Goal: Task Accomplishment & Management: Manage account settings

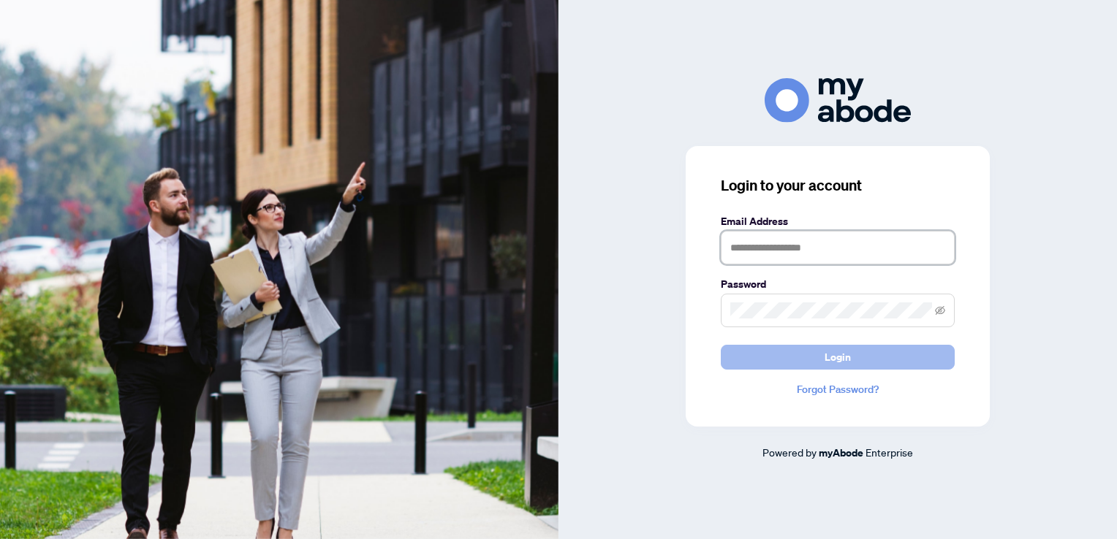
type input "**********"
click at [838, 353] on span "Login" at bounding box center [838, 357] width 26 height 23
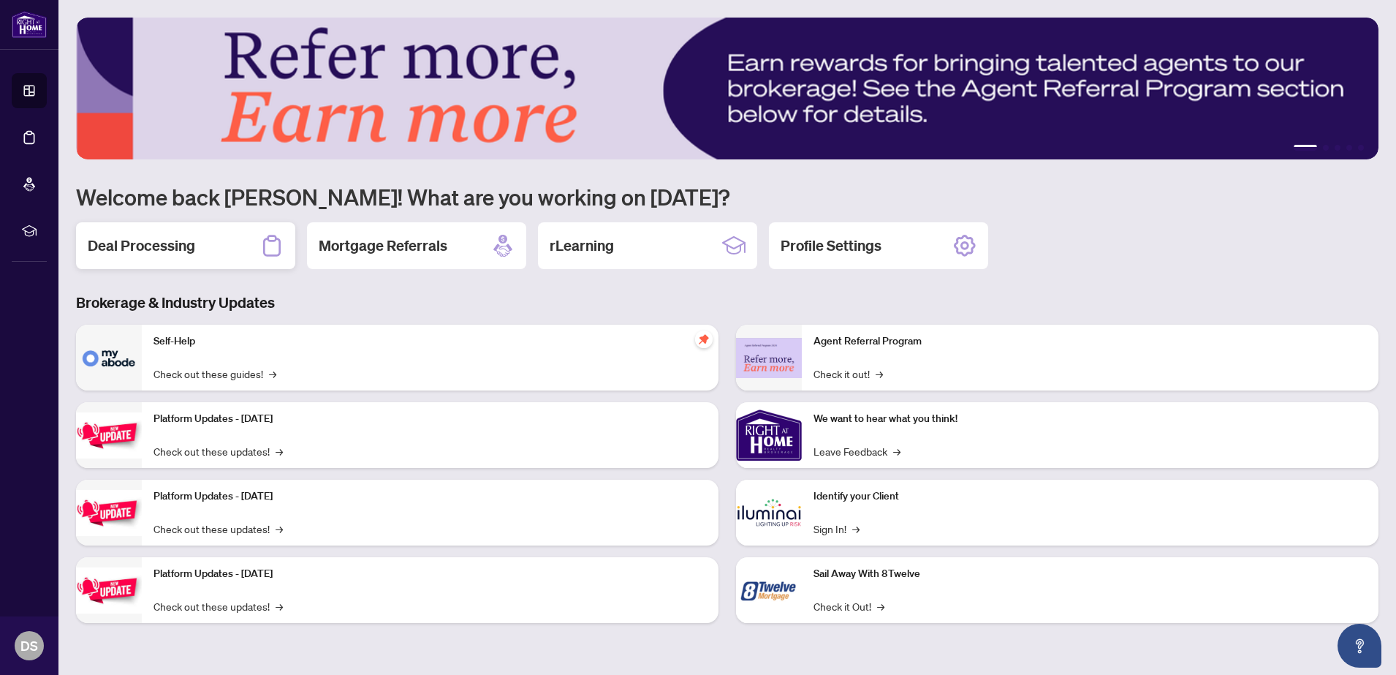
click at [176, 249] on h2 "Deal Processing" at bounding box center [141, 245] width 107 height 20
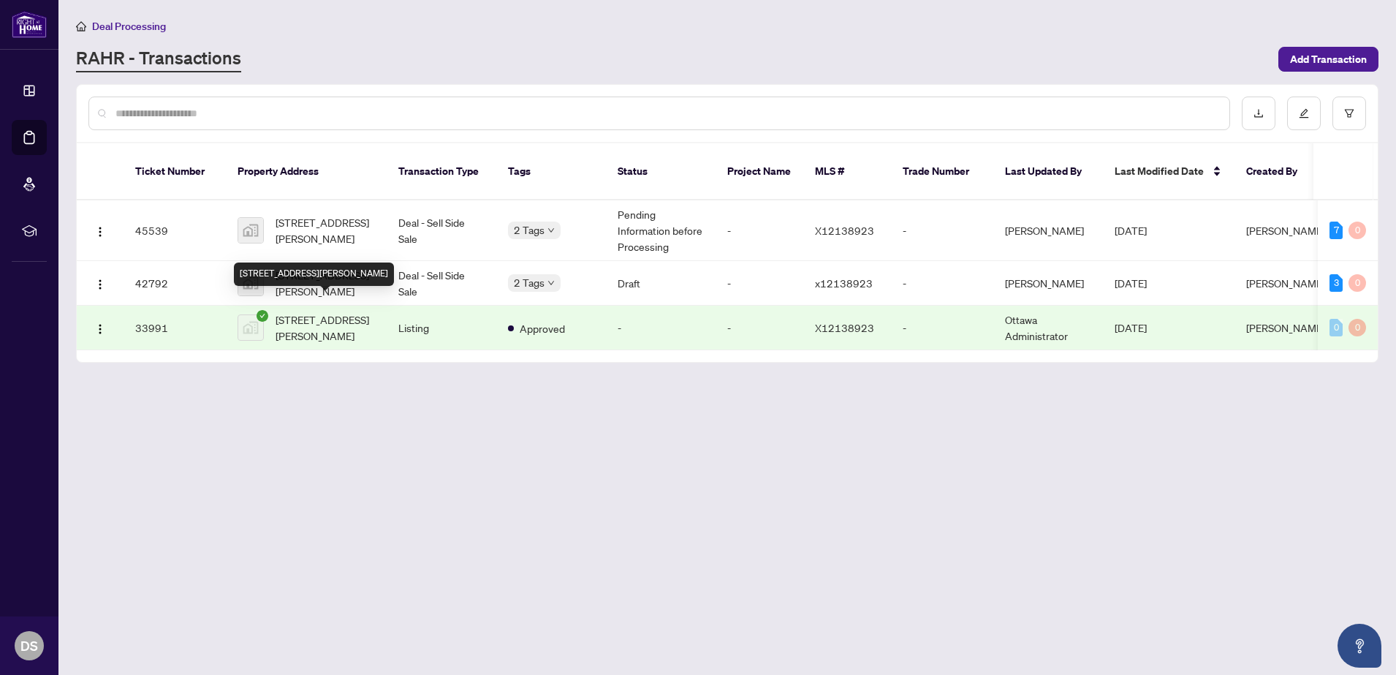
click at [301, 315] on span "[STREET_ADDRESS][PERSON_NAME]" at bounding box center [325, 327] width 99 height 32
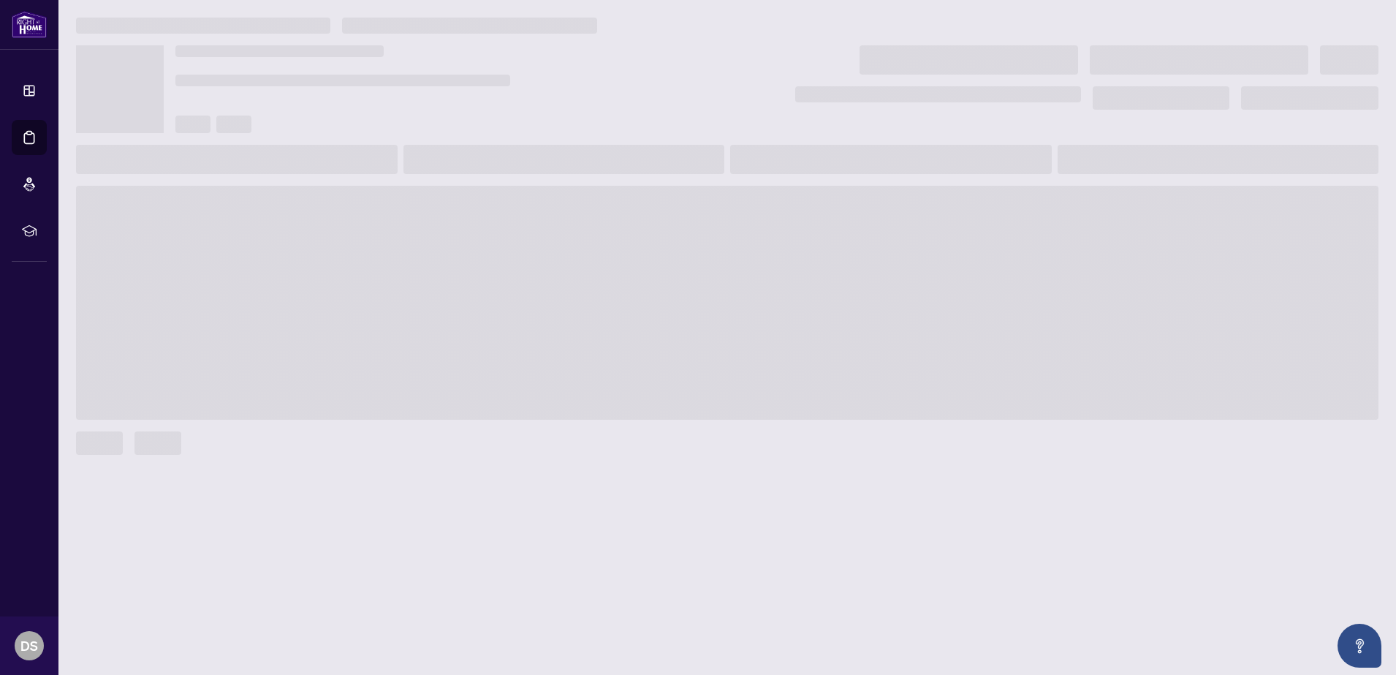
click at [301, 315] on span at bounding box center [727, 303] width 1303 height 234
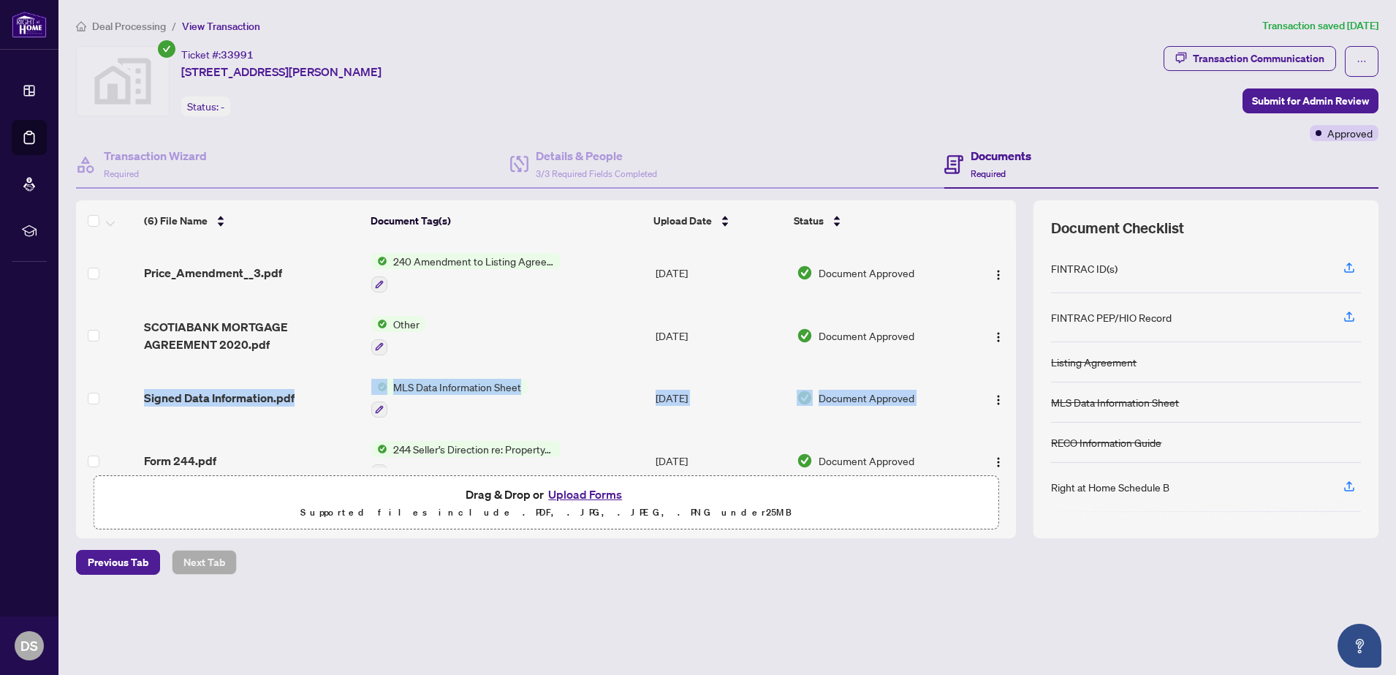
drag, startPoint x: 1003, startPoint y: 363, endPoint x: 993, endPoint y: 425, distance: 62.9
click at [993, 425] on tbody "Price_Amendment__3.pdf 240 Amendment to Listing Agreement - Authority to Offer …" at bounding box center [546, 429] width 940 height 376
click at [1020, 485] on div "(6) File Name Document Tag(s) Upload Date Status Price_Amendment__3.pdf 240 Ame…" at bounding box center [727, 369] width 1303 height 338
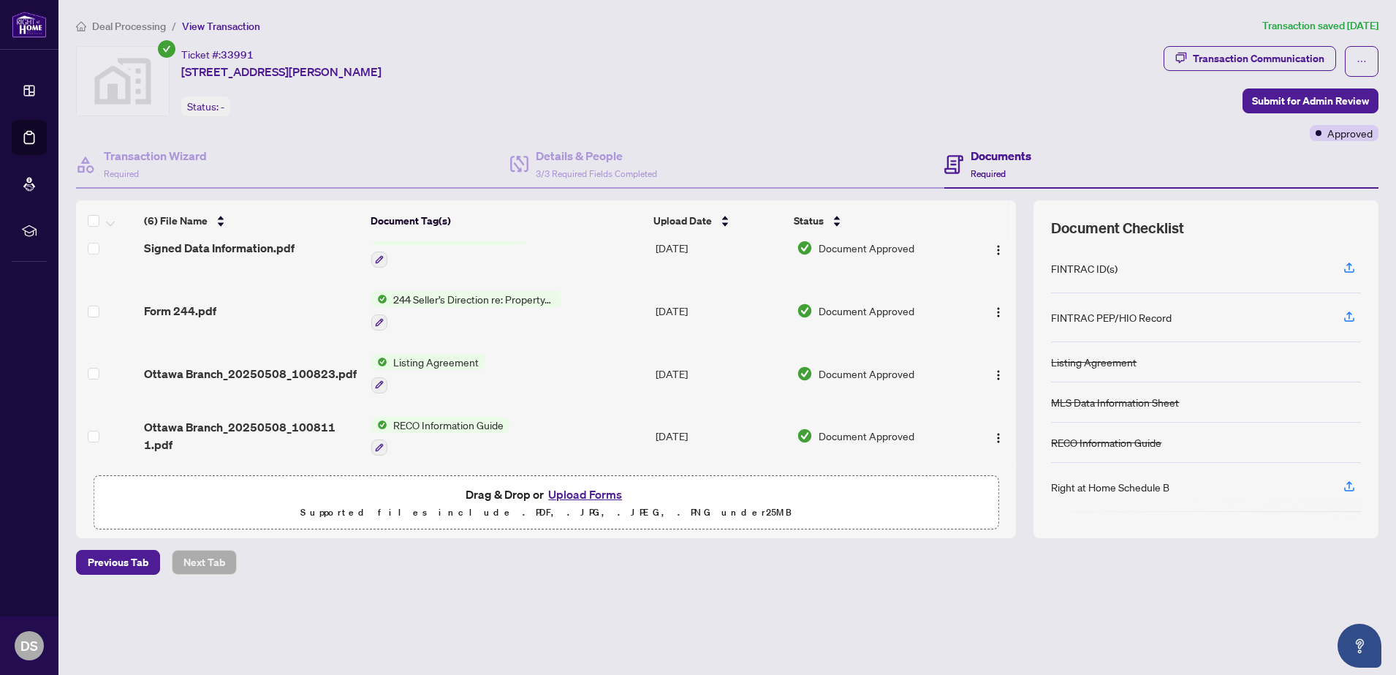
scroll to position [153, 0]
click at [1020, 417] on div "(6) File Name Document Tag(s) Upload Date Status Price_Amendment__3.pdf 240 Ame…" at bounding box center [727, 369] width 1303 height 338
click at [1010, 423] on td at bounding box center [991, 436] width 50 height 63
click at [491, 500] on span "Drag & Drop or Upload Forms" at bounding box center [546, 494] width 161 height 19
click at [585, 498] on button "Upload Forms" at bounding box center [585, 494] width 83 height 19
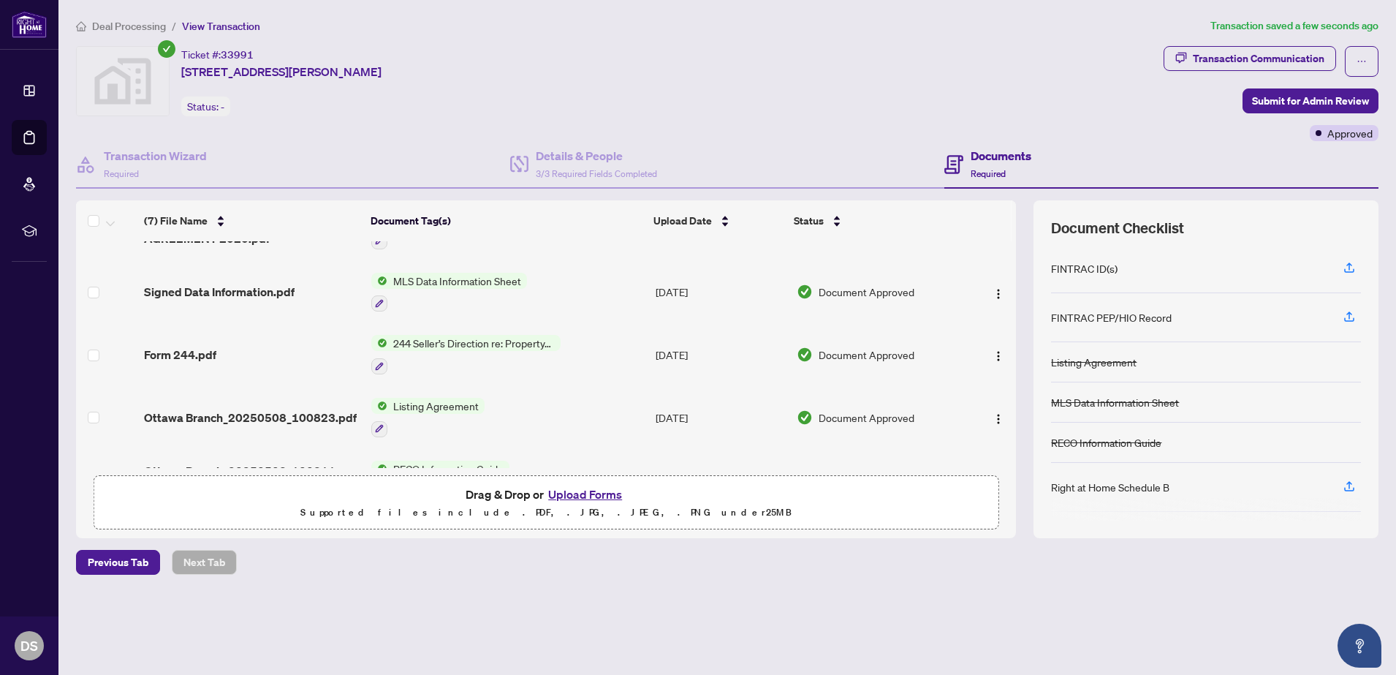
click at [830, 413] on span "Document Approved" at bounding box center [867, 417] width 96 height 16
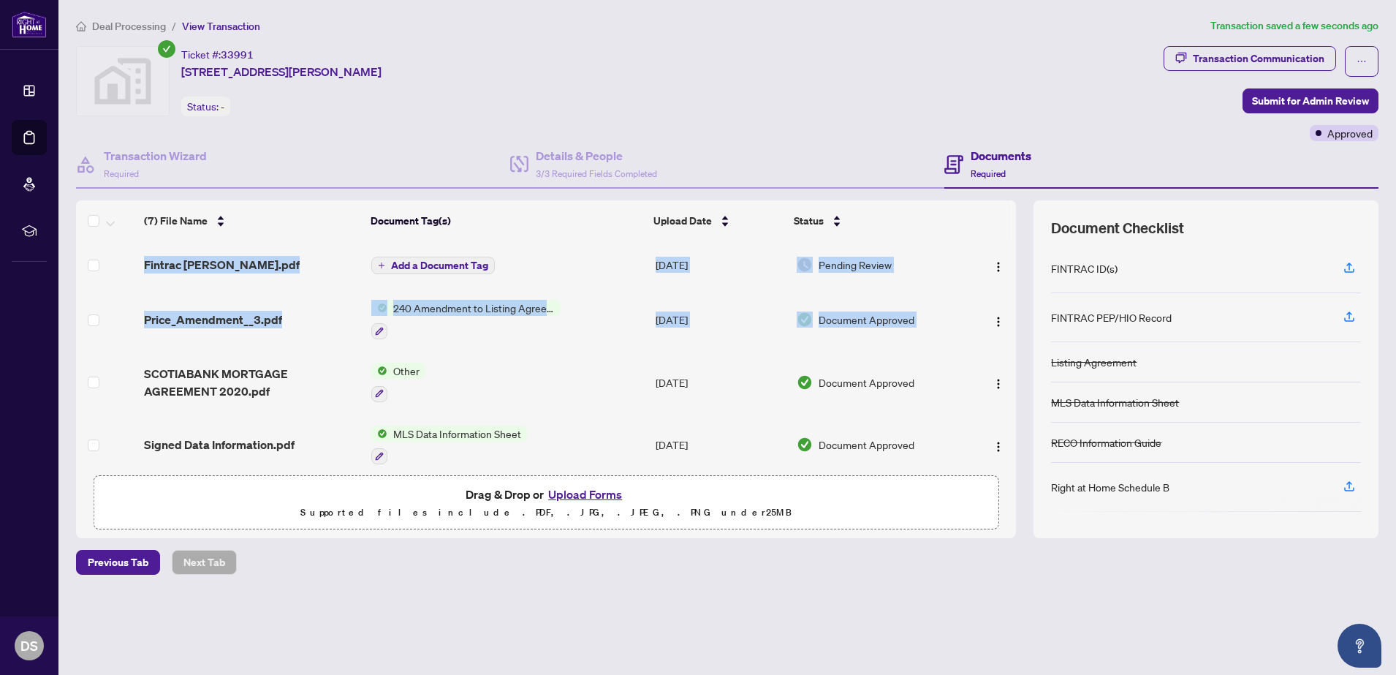
drag, startPoint x: 1010, startPoint y: 336, endPoint x: 1016, endPoint y: 405, distance: 69.0
click at [1016, 405] on div "Fintrac Marc Gougeon.pdf Add a Document Tag Aug/13/2025 Pending Review Price_Am…" at bounding box center [546, 354] width 940 height 227
click at [308, 414] on td "Signed Data Information.pdf" at bounding box center [251, 445] width 227 height 63
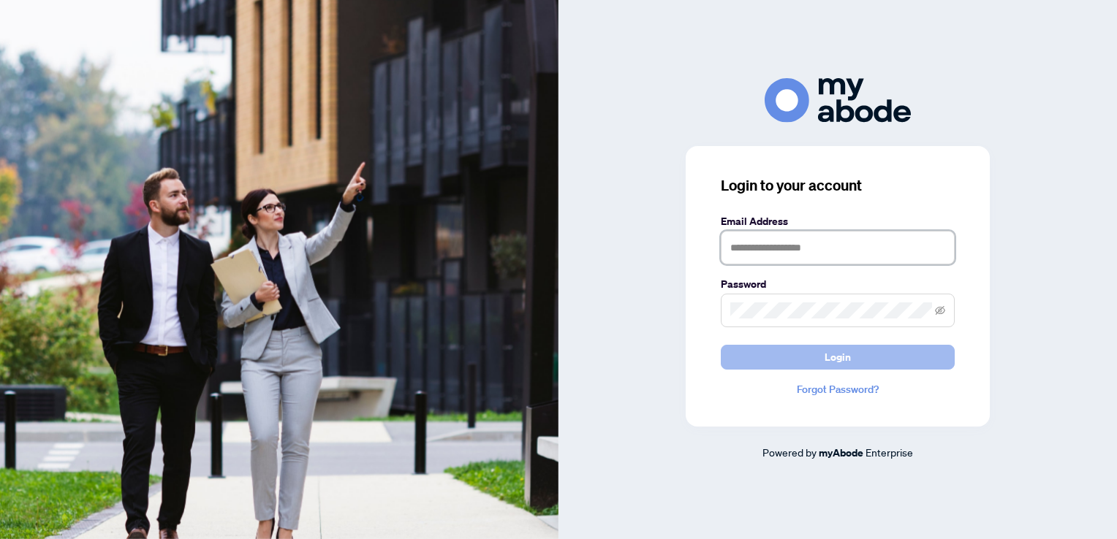
type input "**********"
click at [812, 363] on button "Login" at bounding box center [838, 357] width 234 height 25
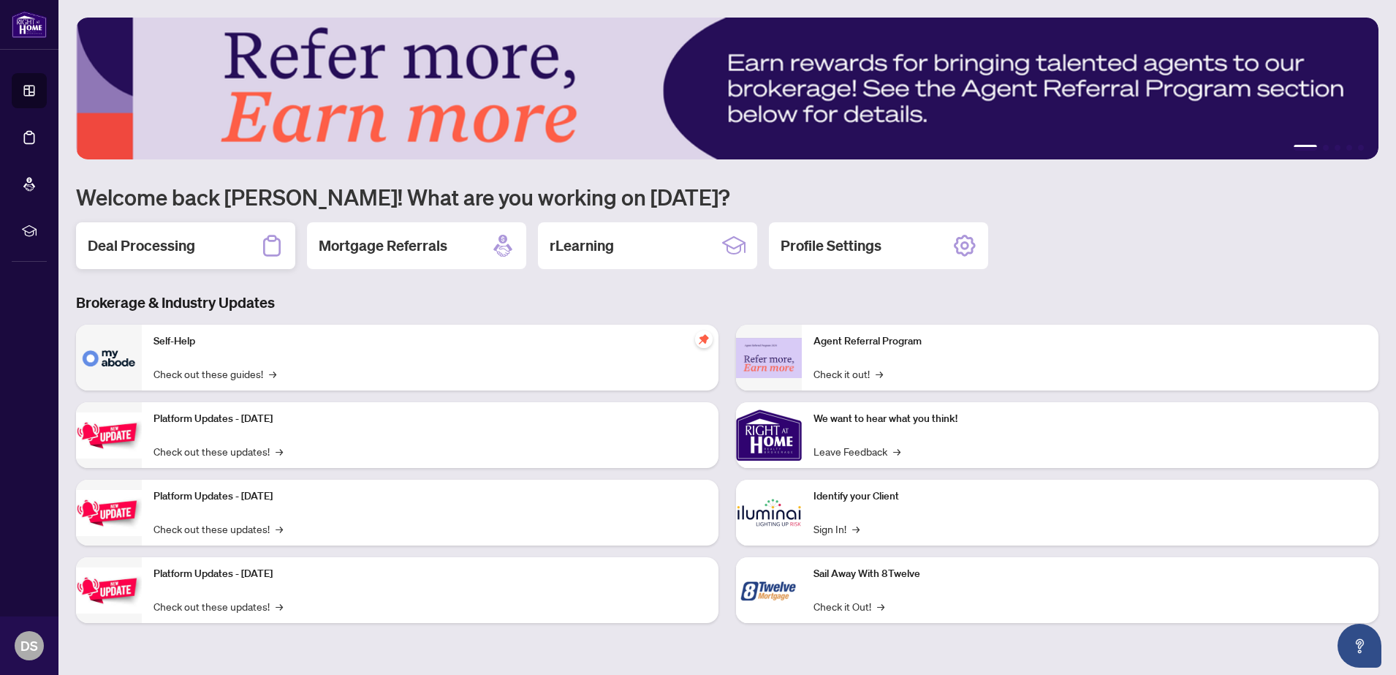
click at [174, 249] on h2 "Deal Processing" at bounding box center [141, 245] width 107 height 20
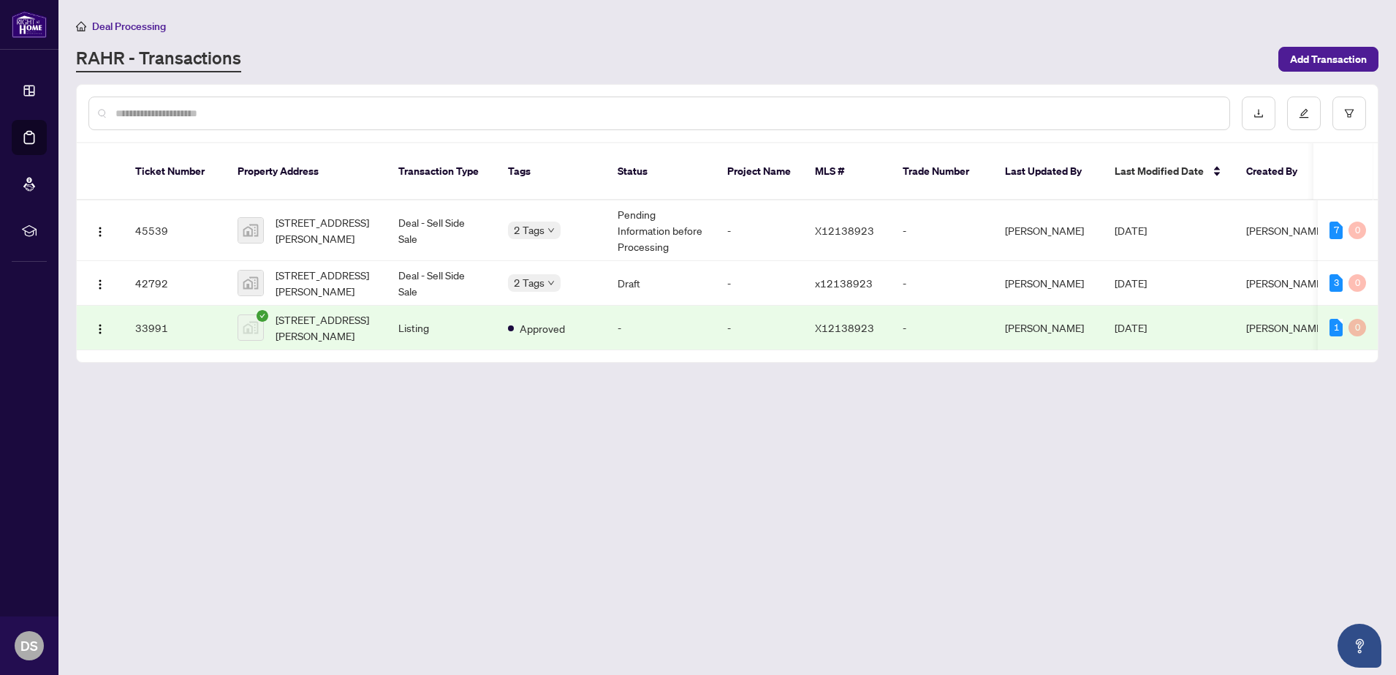
click at [148, 308] on td "33991" at bounding box center [175, 328] width 102 height 45
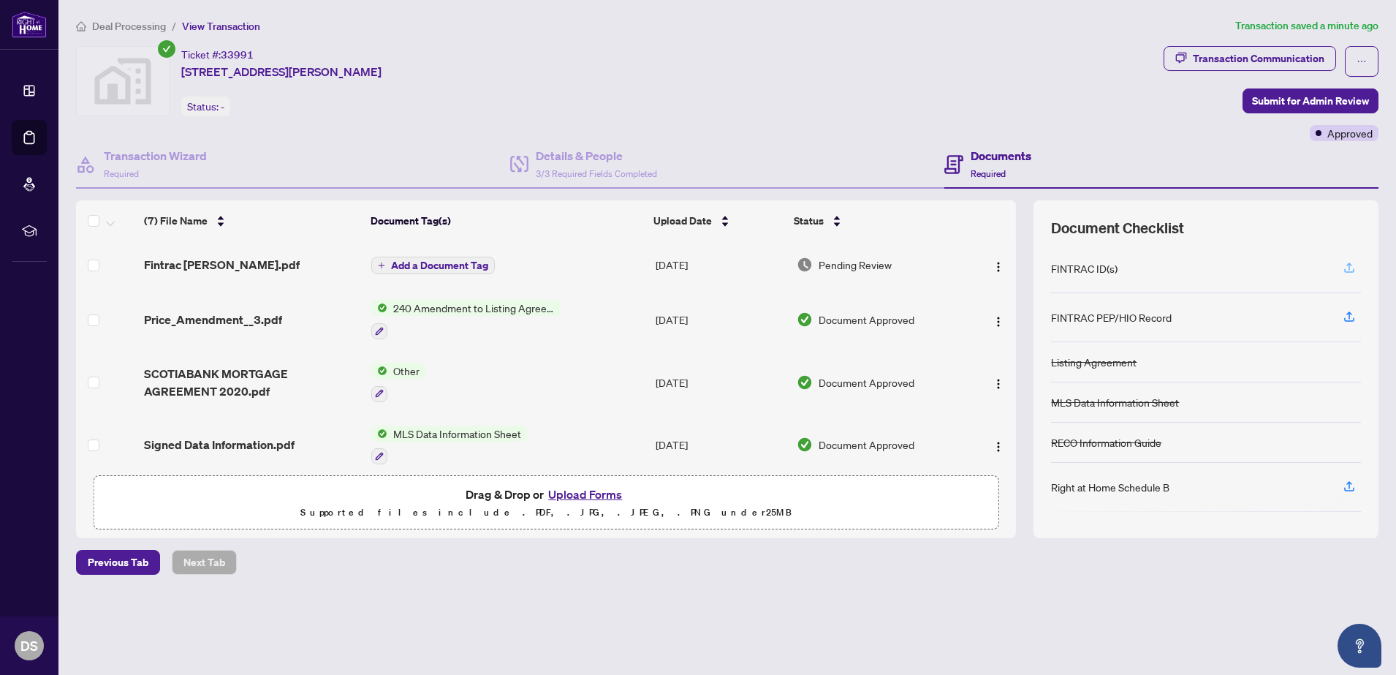
click at [1355, 265] on icon "button" at bounding box center [1349, 267] width 13 height 13
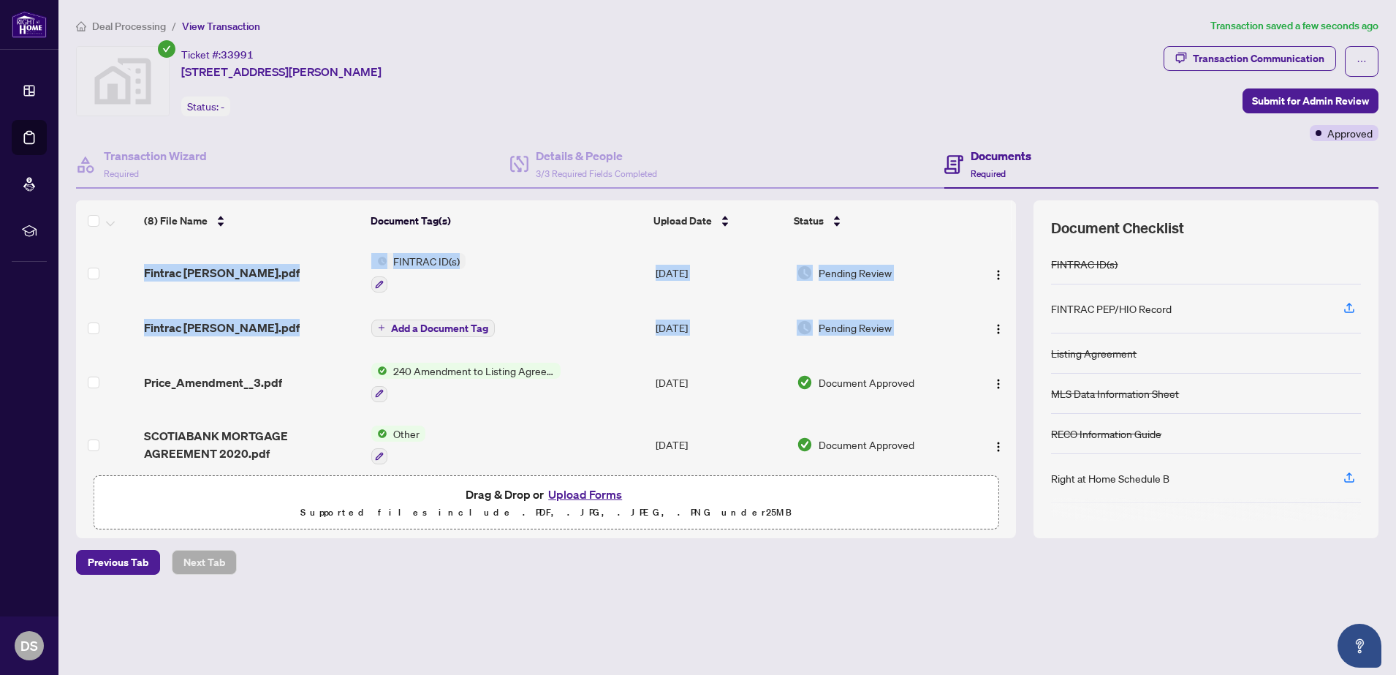
drag, startPoint x: 1012, startPoint y: 317, endPoint x: 1013, endPoint y: 372, distance: 54.8
click at [1013, 372] on div "Fintrac Marc Gougeon.pdf FINTRAC ID(s) Aug/13/2025 Pending Review Fintrac Marc …" at bounding box center [546, 354] width 940 height 227
drag, startPoint x: 1013, startPoint y: 372, endPoint x: 966, endPoint y: 377, distance: 47.8
click at [966, 377] on td at bounding box center [991, 382] width 50 height 63
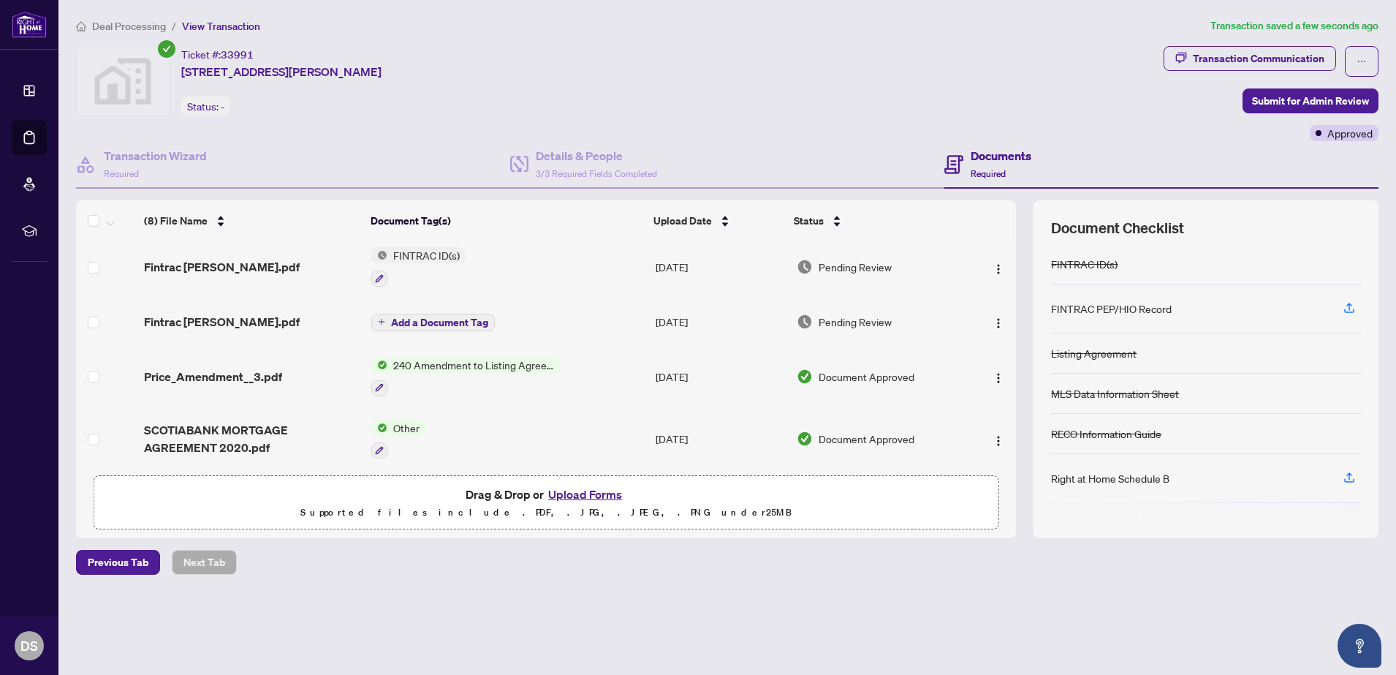
click at [1010, 328] on td at bounding box center [991, 321] width 50 height 47
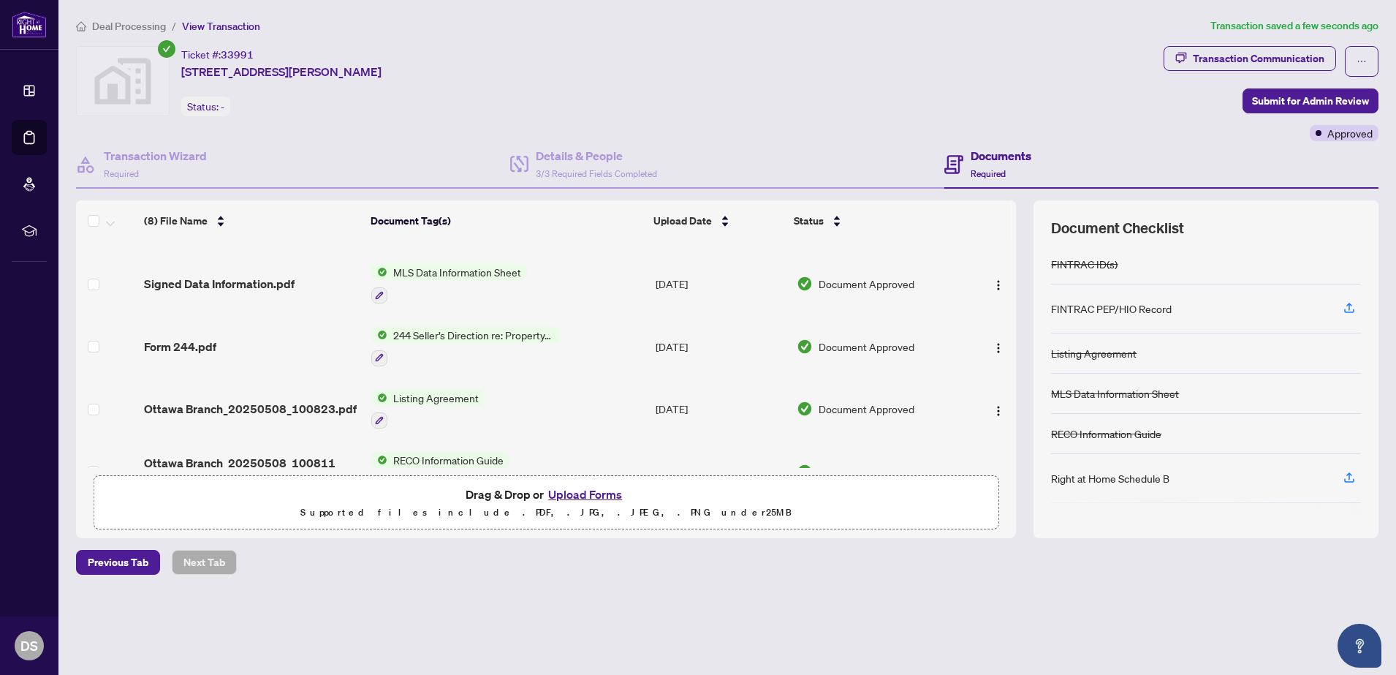
scroll to position [262, 0]
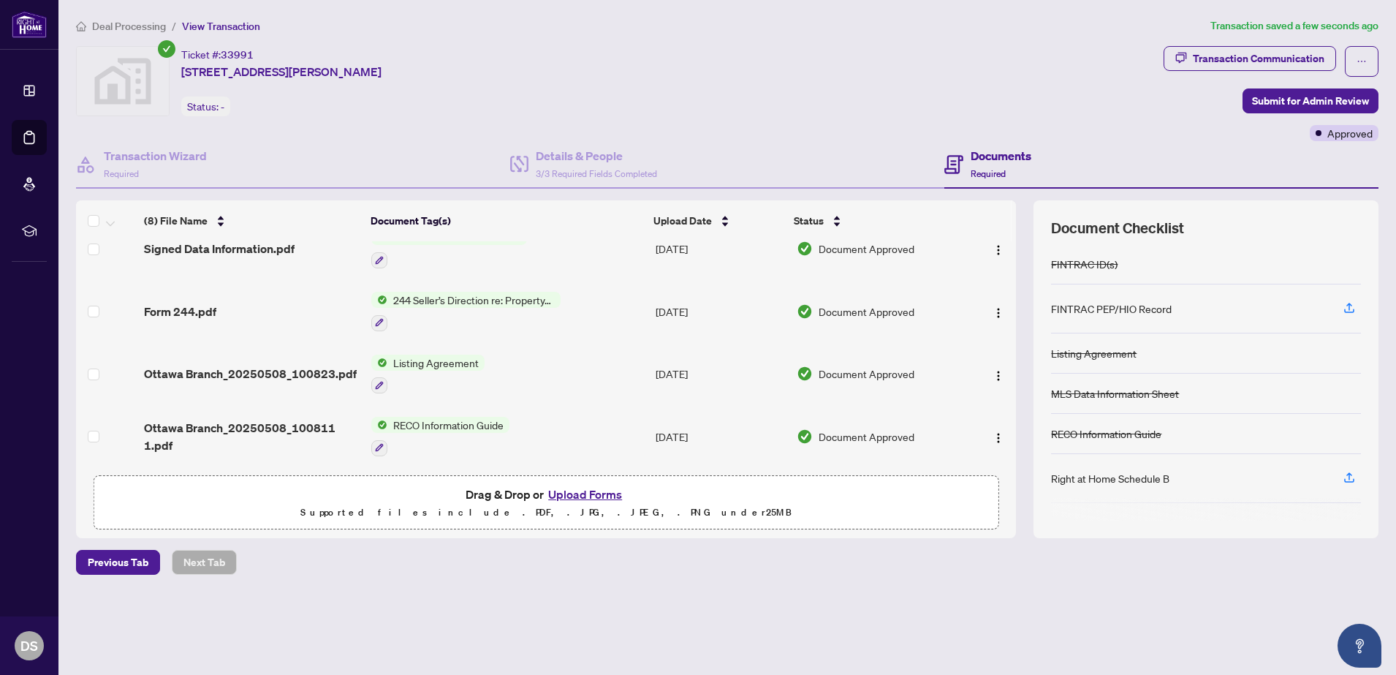
click at [1018, 492] on div "(8) File Name Document Tag(s) Upload Date Status Fintrac Marc Gougeon.pdf FINTR…" at bounding box center [727, 369] width 1303 height 338
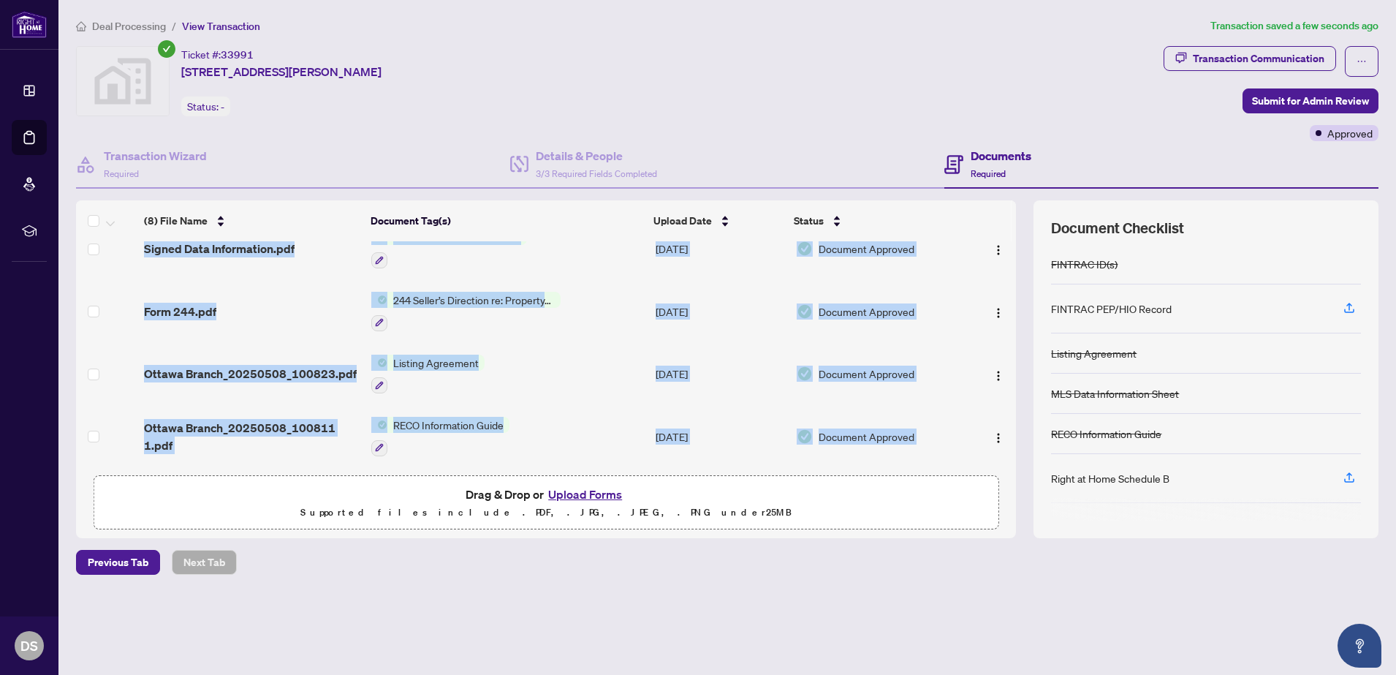
click at [1018, 492] on div "(8) File Name Document Tag(s) Upload Date Status Fintrac Marc Gougeon.pdf FINTR…" at bounding box center [727, 369] width 1303 height 338
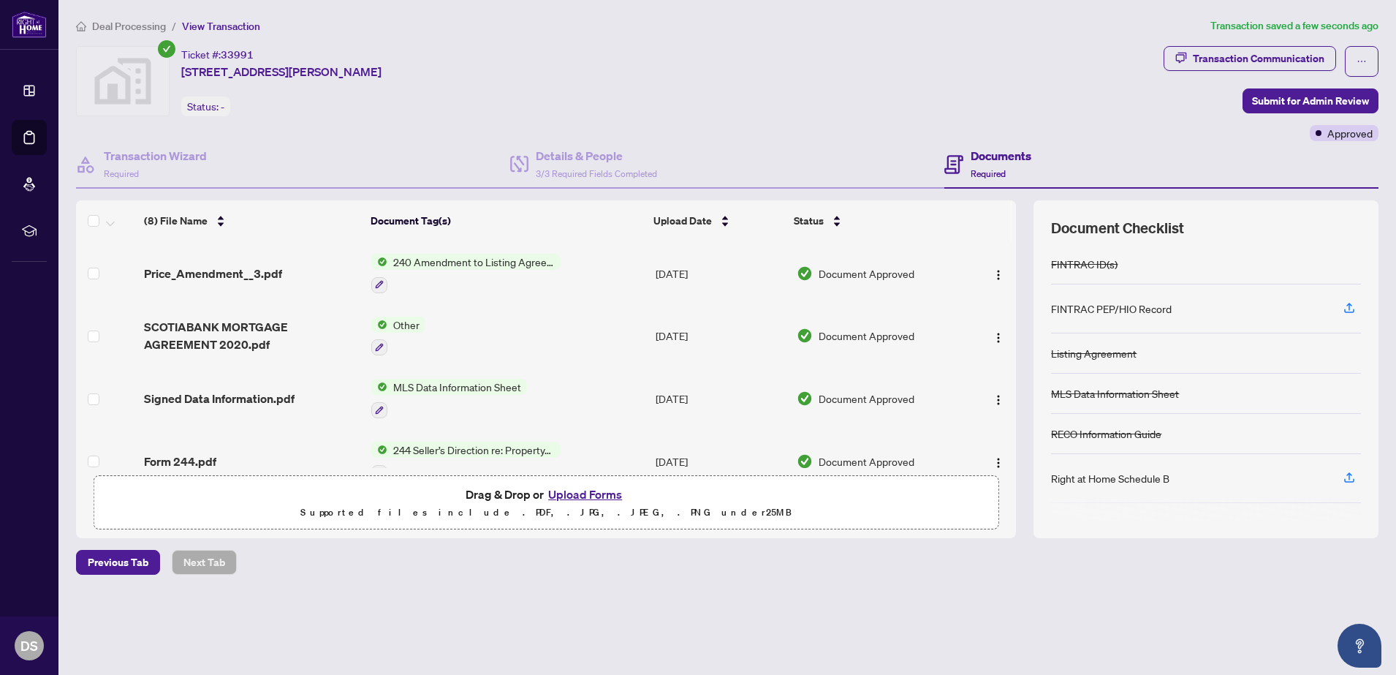
scroll to position [0, 0]
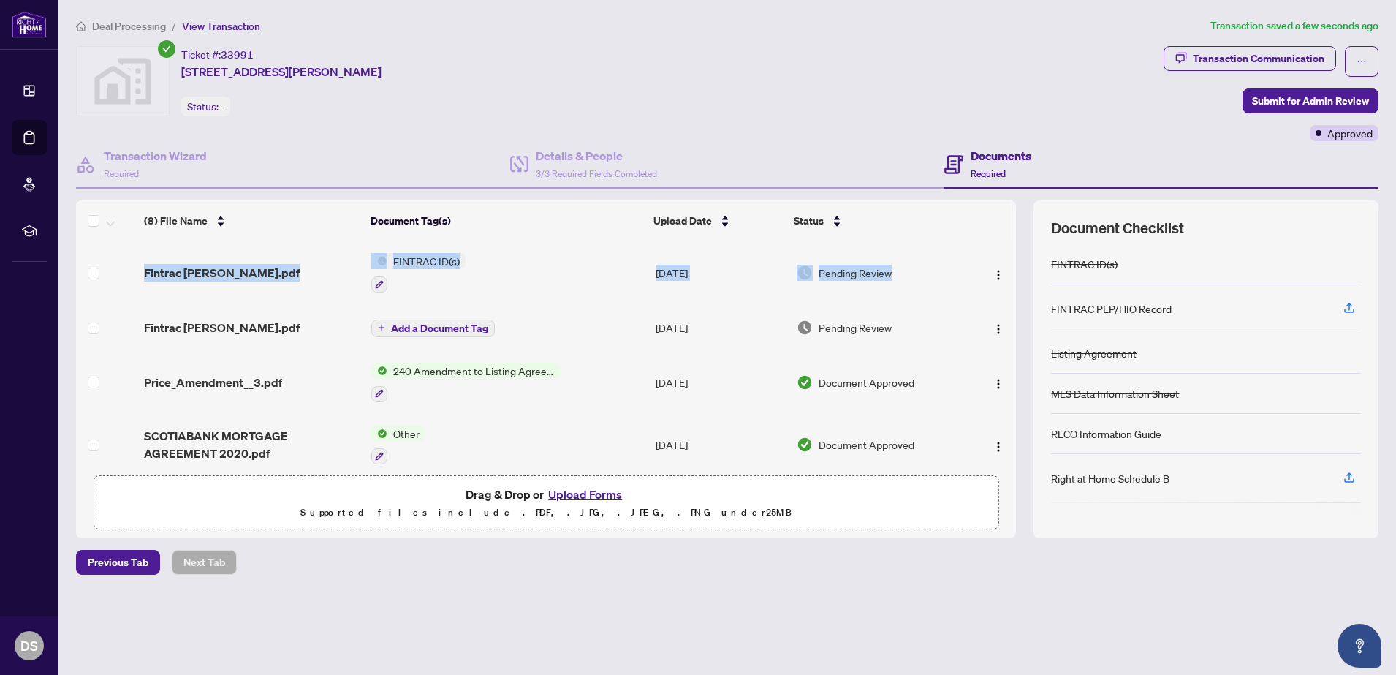
drag, startPoint x: 1019, startPoint y: 410, endPoint x: 904, endPoint y: 267, distance: 183.6
click at [904, 267] on div "(8) File Name Document Tag(s) Upload Date Status Fintrac Marc Gougeon.pdf FINTR…" at bounding box center [727, 369] width 1303 height 338
click at [1069, 268] on div "FINTRAC ID(s)" at bounding box center [1084, 264] width 67 height 16
click at [591, 493] on button "Upload Forms" at bounding box center [585, 494] width 83 height 19
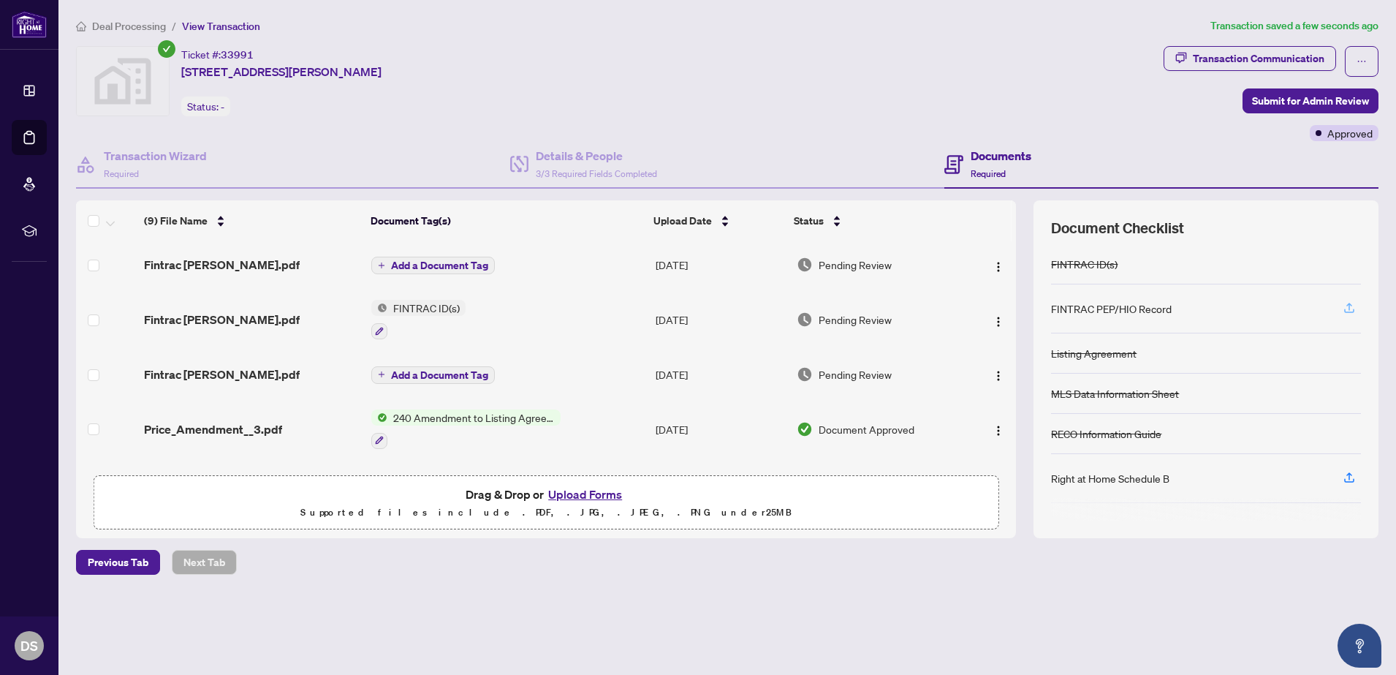
click at [1349, 306] on icon "button" at bounding box center [1349, 306] width 6 height 7
click at [530, 490] on span "Drag & Drop or Upload Forms" at bounding box center [546, 494] width 161 height 19
click at [574, 491] on button "Upload Forms" at bounding box center [585, 494] width 83 height 19
click at [1291, 100] on span "Submit for Admin Review" at bounding box center [1310, 100] width 117 height 23
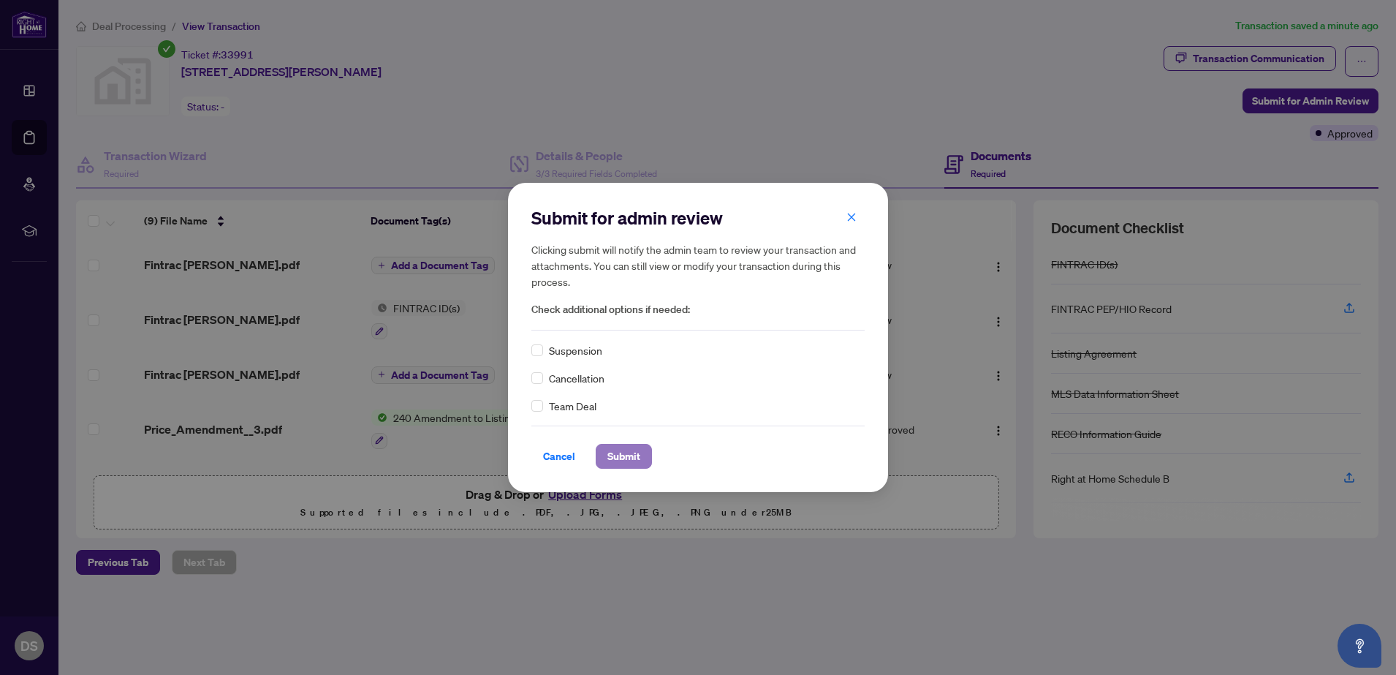
click at [635, 457] on span "Submit" at bounding box center [623, 455] width 33 height 23
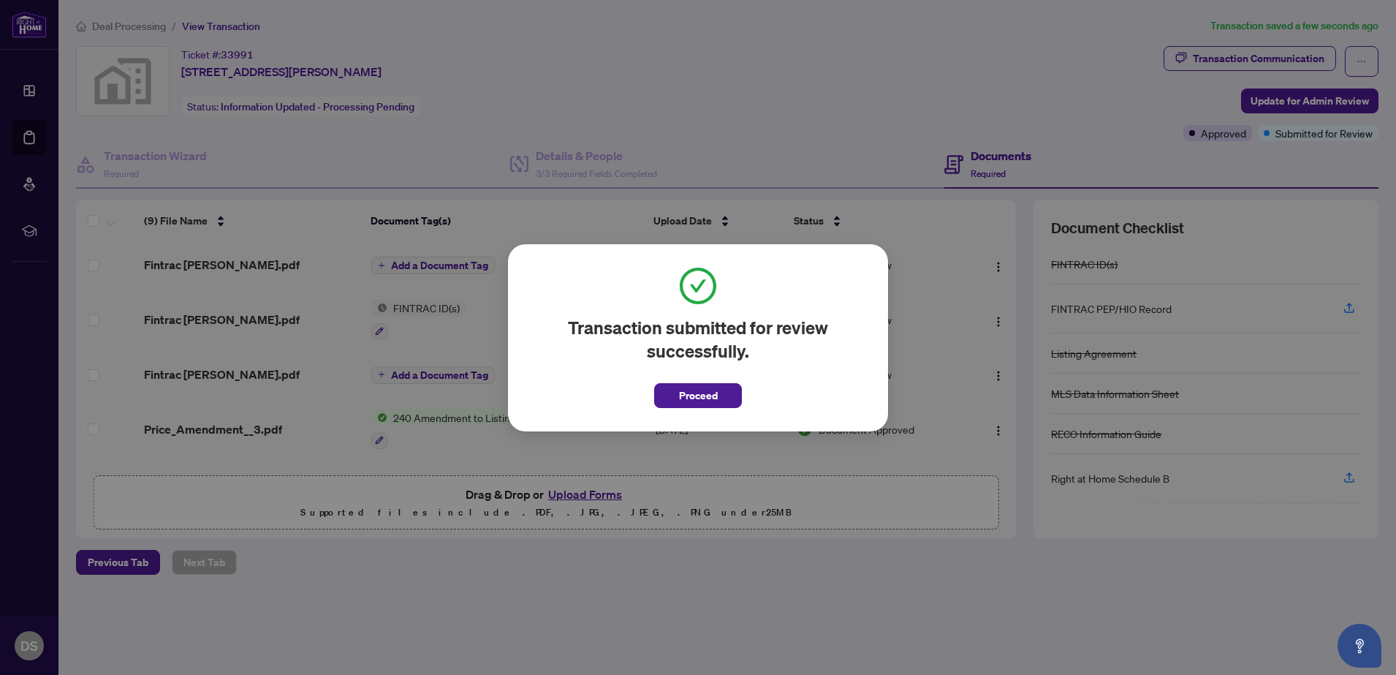
click at [757, 72] on div "Transaction submitted for review successfully. Proceed Cancel OK" at bounding box center [698, 337] width 1396 height 675
click at [607, 48] on div "Transaction submitted for review successfully. Proceed Cancel OK" at bounding box center [698, 337] width 1396 height 675
click at [918, 227] on div "Transaction submitted for review successfully. Proceed Cancel OK" at bounding box center [698, 337] width 1396 height 675
click at [700, 397] on span "Proceed" at bounding box center [698, 395] width 39 height 23
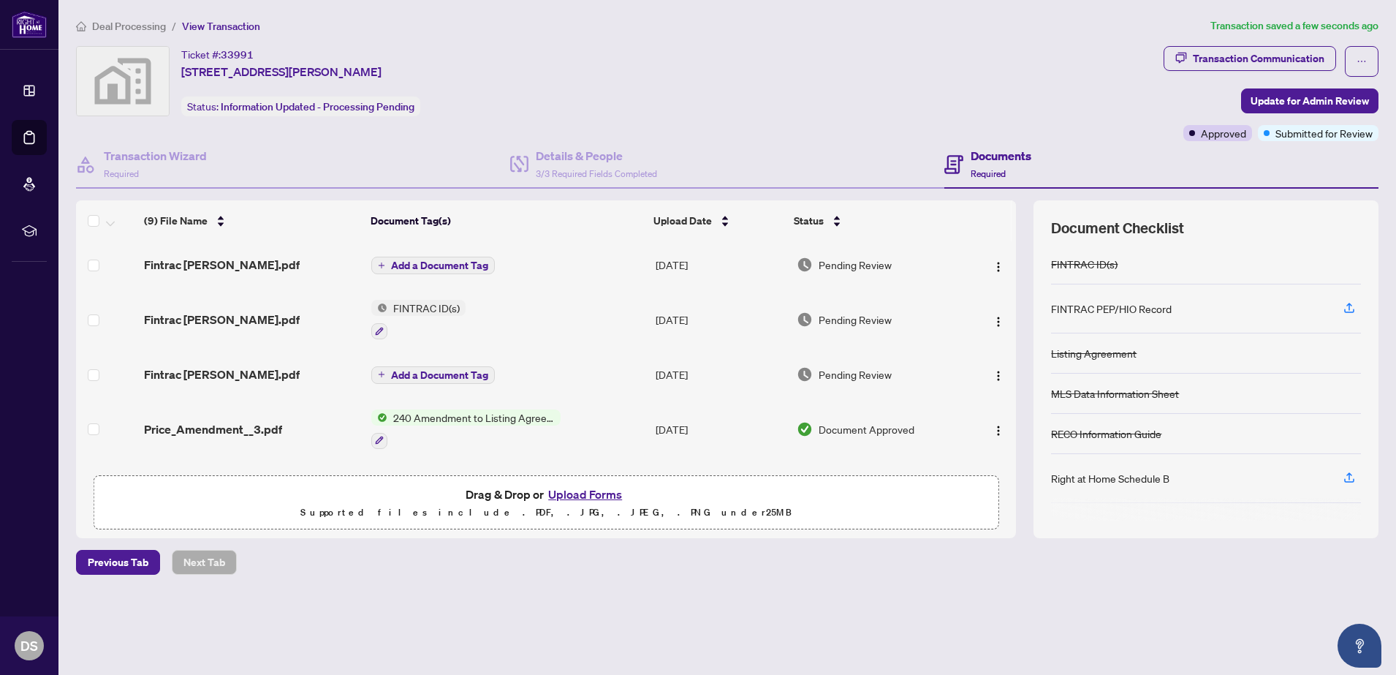
click at [1007, 323] on td at bounding box center [991, 319] width 50 height 63
drag, startPoint x: 1018, startPoint y: 317, endPoint x: 998, endPoint y: 274, distance: 47.4
click at [998, 274] on div "(9) File Name Document Tag(s) Upload Date Status Fintrac Pat Gougeon.pdf Add a …" at bounding box center [727, 369] width 1303 height 338
drag, startPoint x: 998, startPoint y: 274, endPoint x: 1026, endPoint y: 374, distance: 104.1
click at [1026, 374] on div "(9) File Name Document Tag(s) Upload Date Status Fintrac Pat Gougeon.pdf Add a …" at bounding box center [727, 369] width 1303 height 338
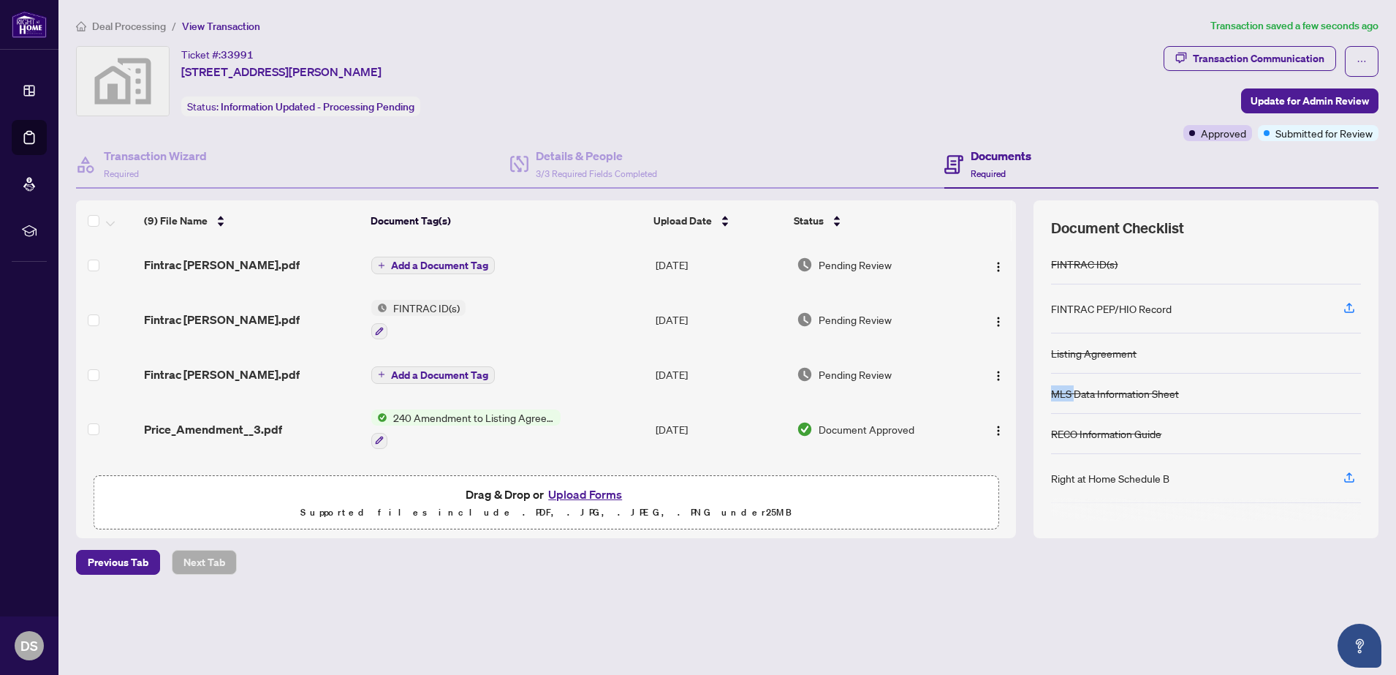
click at [1026, 374] on div "(9) File Name Document Tag(s) Upload Date Status Fintrac Pat Gougeon.pdf Add a …" at bounding box center [727, 369] width 1303 height 338
click at [1001, 322] on button "button" at bounding box center [998, 319] width 23 height 23
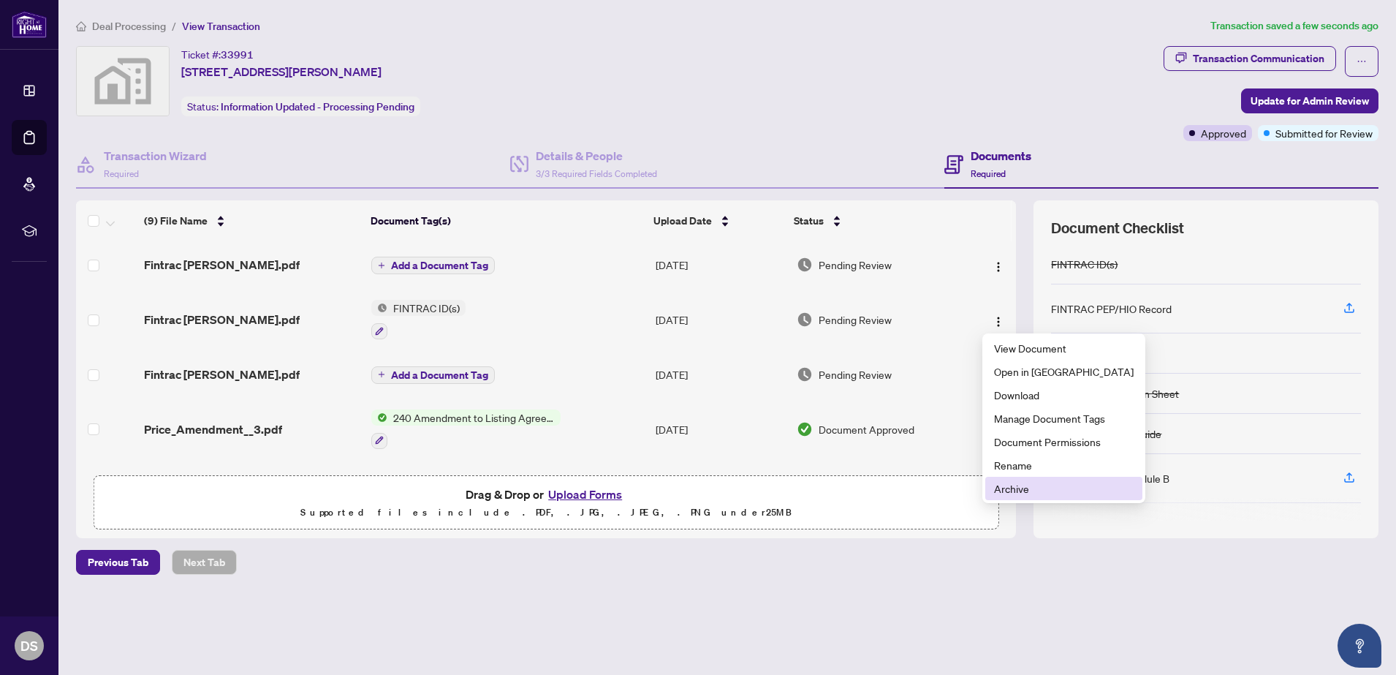
click at [1031, 495] on span "Archive" at bounding box center [1064, 488] width 140 height 16
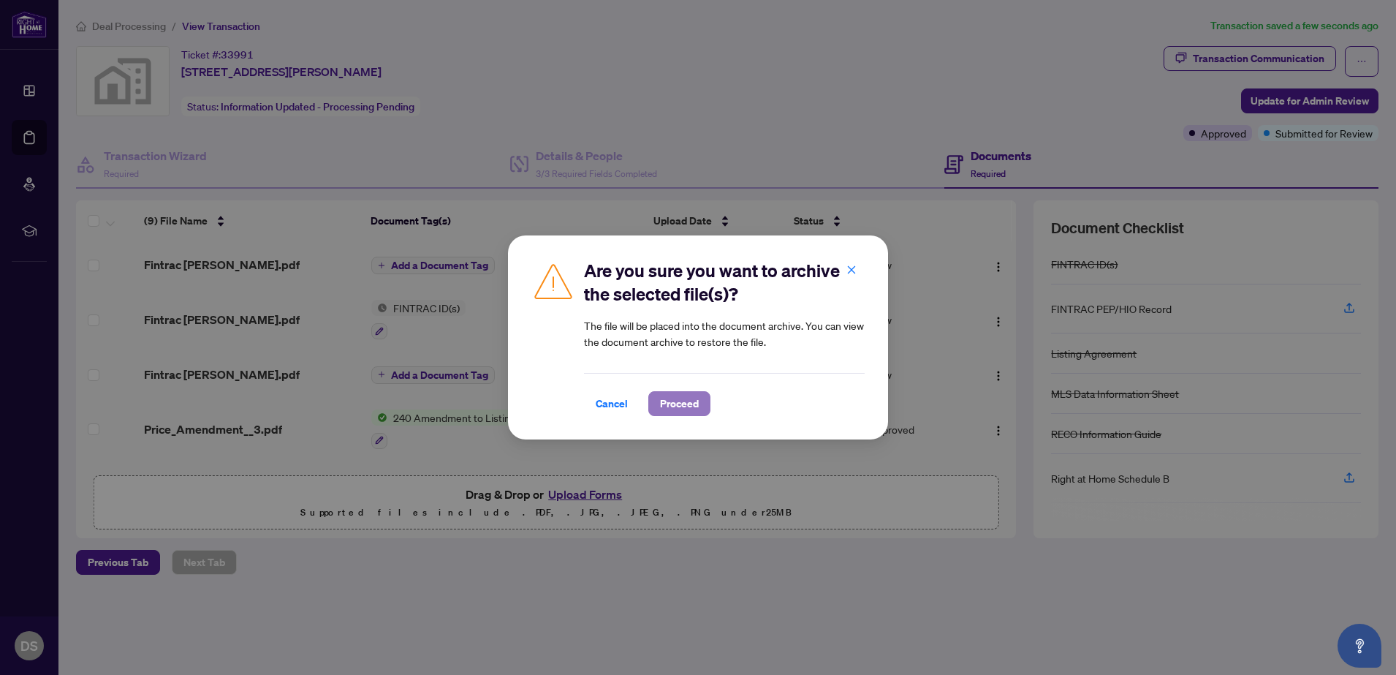
click at [685, 404] on span "Proceed" at bounding box center [679, 403] width 39 height 23
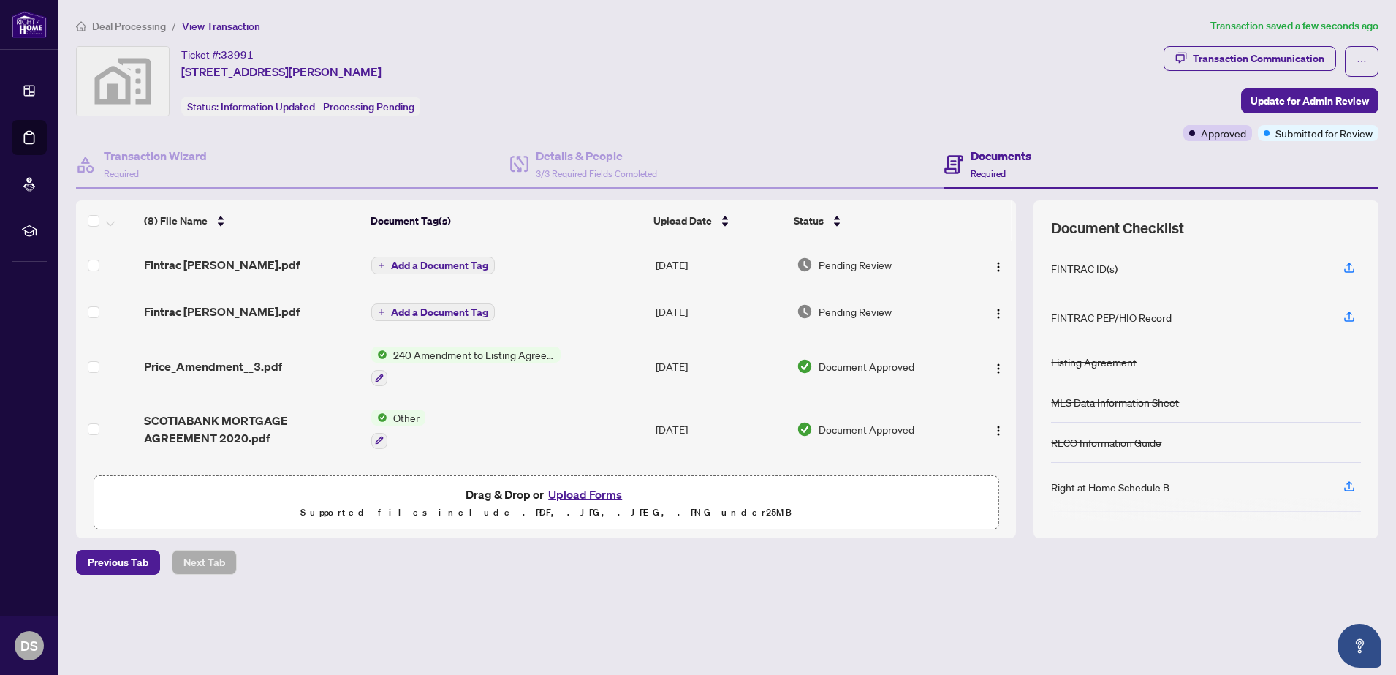
scroll to position [194, 0]
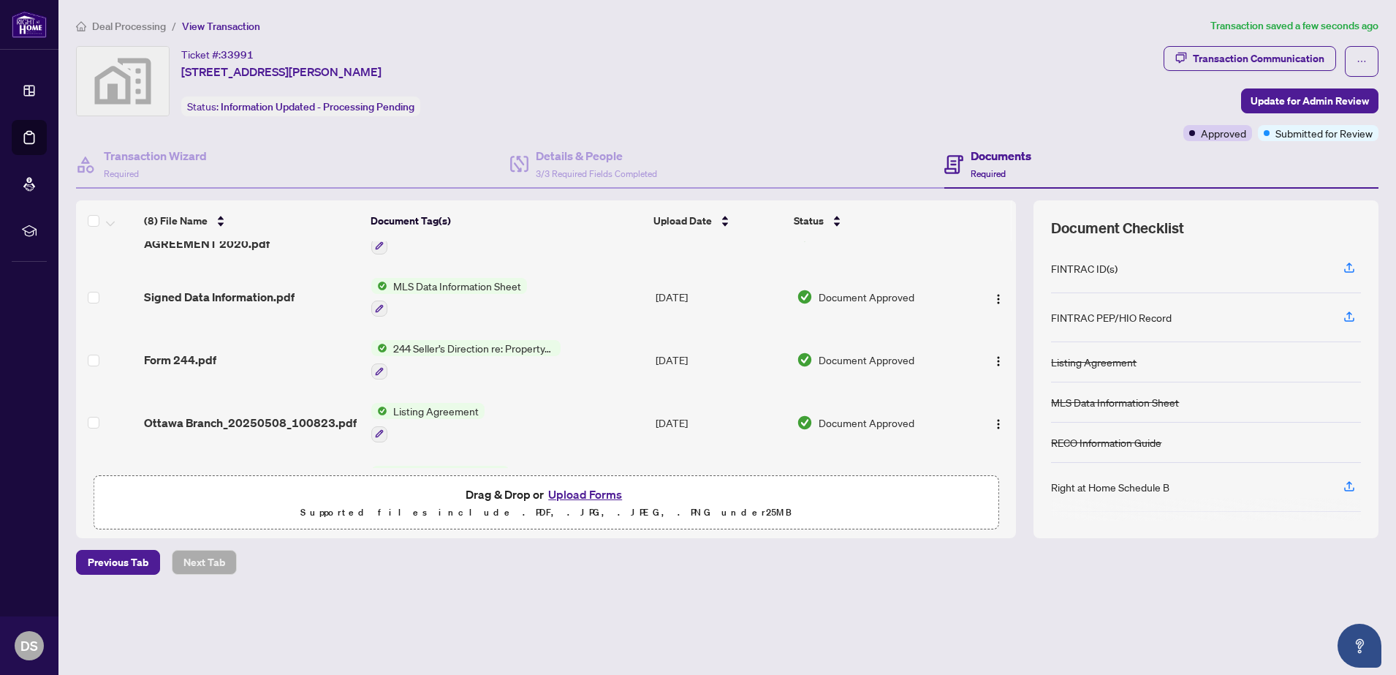
click at [1018, 447] on div "(8) File Name Document Tag(s) Upload Date Status Fintrac Pat Gougeon.pdf Add a …" at bounding box center [727, 369] width 1303 height 338
click at [760, 95] on div "Ticket #: [STREET_ADDRESS][PERSON_NAME] Status: Information Updated - Processin…" at bounding box center [617, 81] width 1082 height 70
click at [118, 564] on span "Previous Tab" at bounding box center [118, 561] width 61 height 23
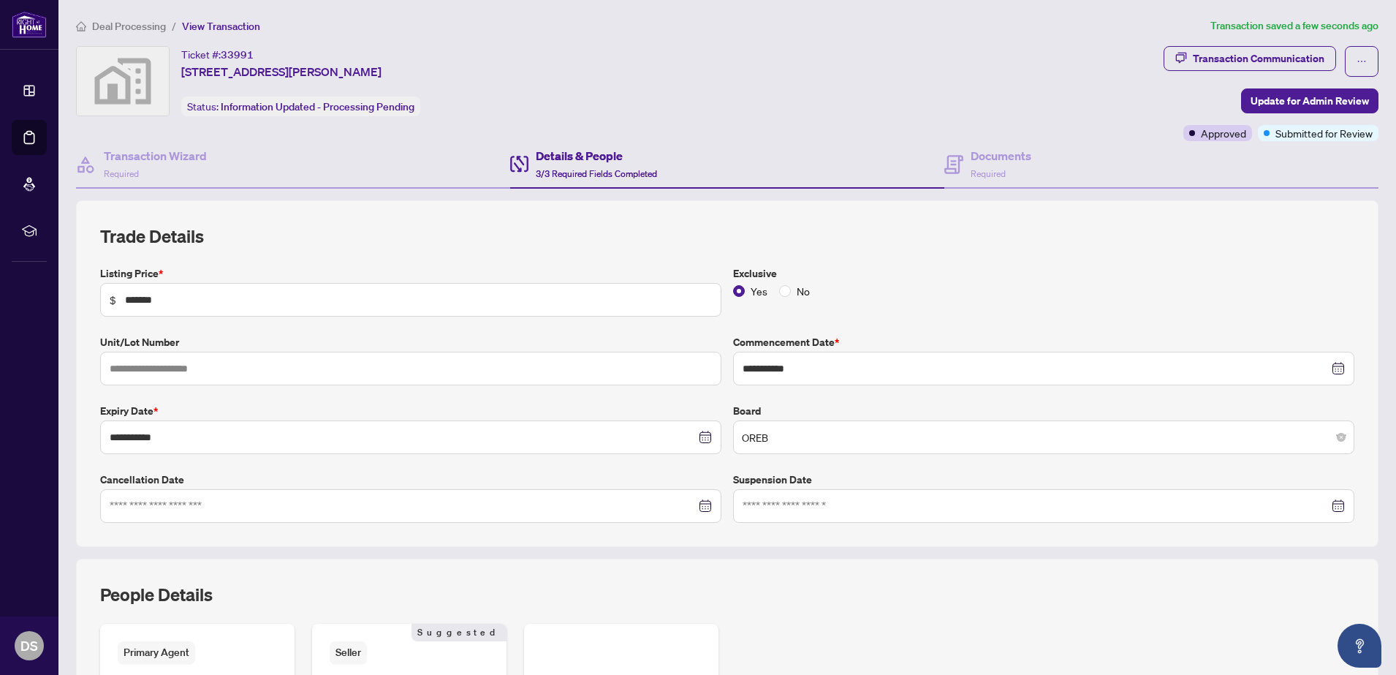
drag, startPoint x: 502, startPoint y: 19, endPoint x: 238, endPoint y: -68, distance: 277.9
click at [238, 0] on html "**********" at bounding box center [698, 337] width 1396 height 675
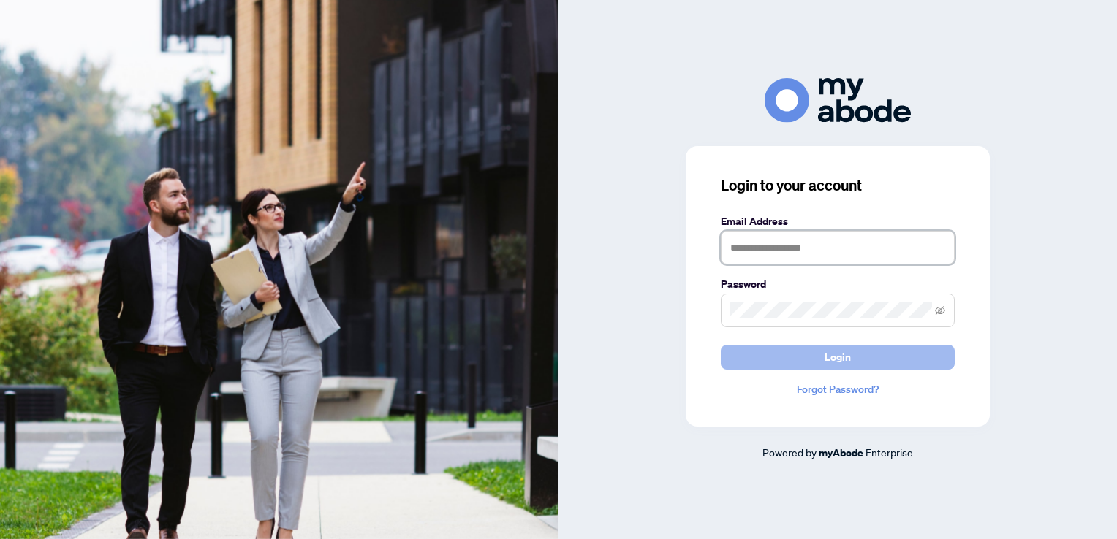
type input "**********"
click at [803, 356] on button "Login" at bounding box center [838, 357] width 234 height 25
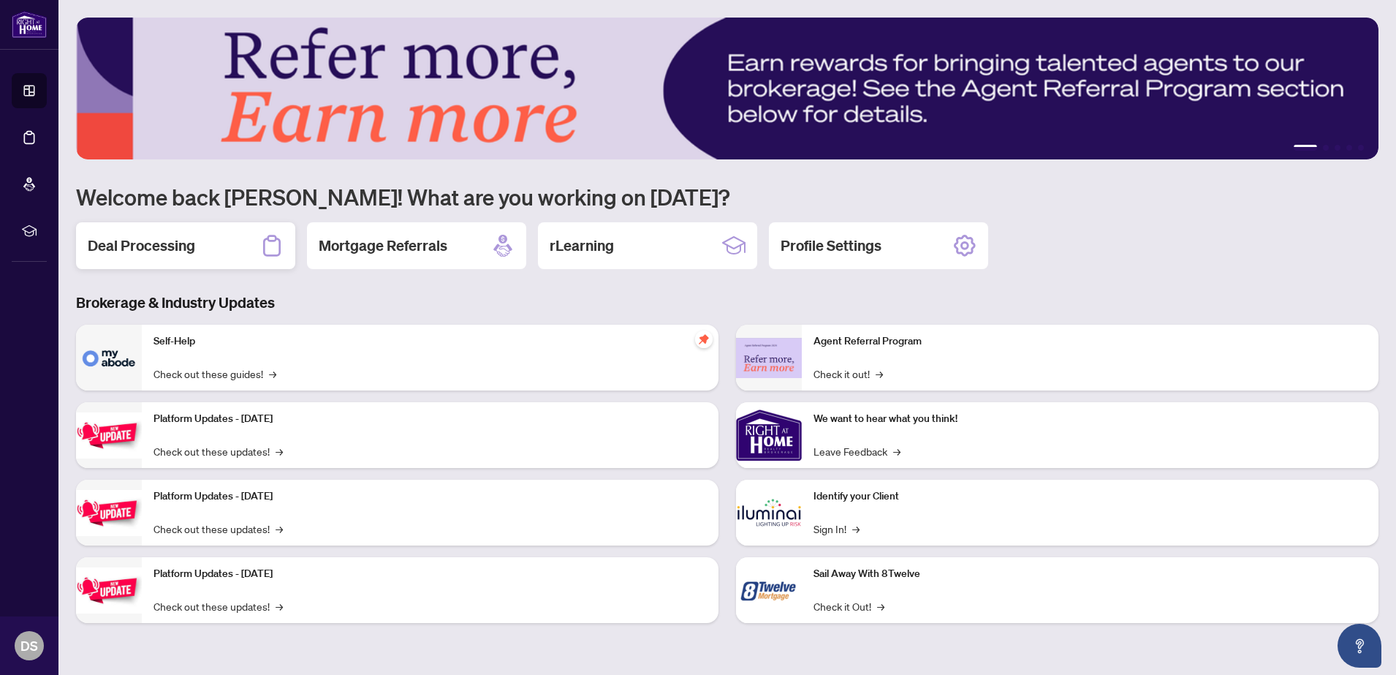
click at [162, 249] on h2 "Deal Processing" at bounding box center [141, 245] width 107 height 20
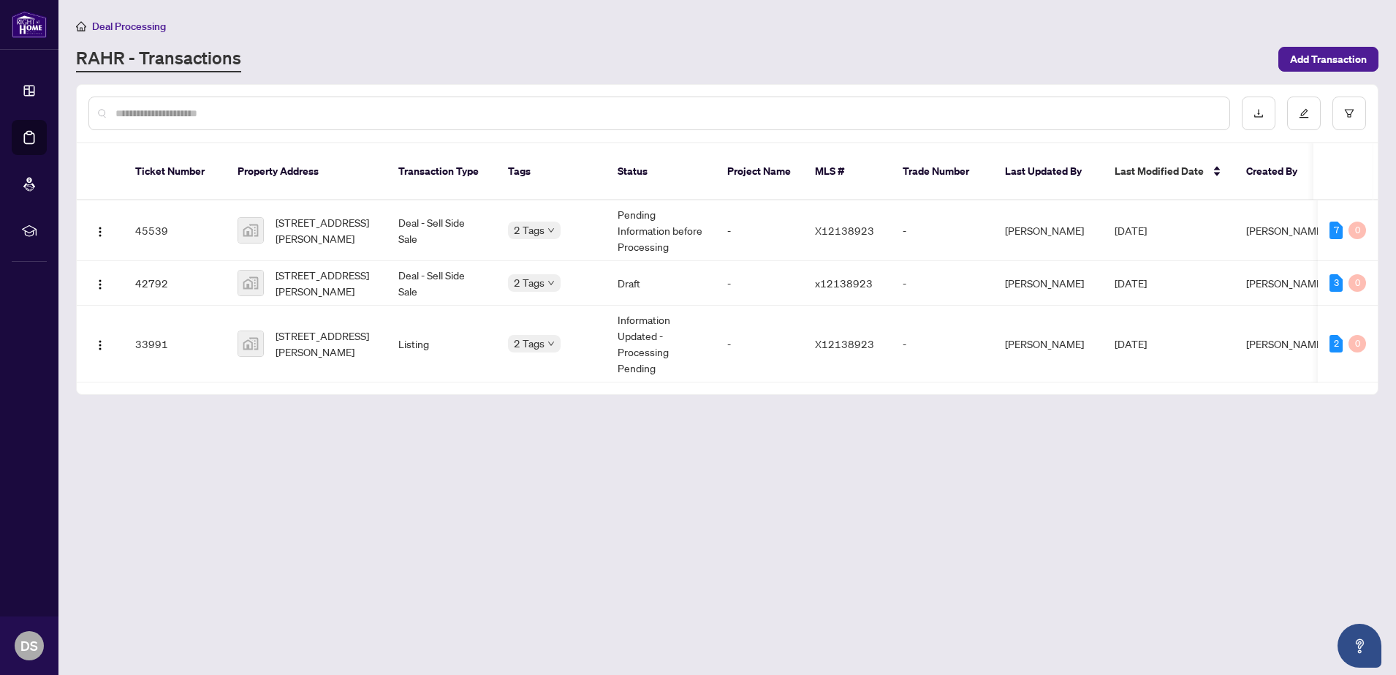
click at [491, 416] on main "Deal Processing [PERSON_NAME] - Transactions Add Transaction Ticket Number Prop…" at bounding box center [727, 337] width 1338 height 675
click at [539, 322] on div "Approved Submitted for Review" at bounding box center [581, 346] width 146 height 59
click at [584, 626] on main "Deal Processing RAHR - Transactions Add Transaction Ticket Number Property Addr…" at bounding box center [727, 337] width 1338 height 675
click at [442, 29] on div "Deal Processing" at bounding box center [727, 26] width 1303 height 17
click at [309, 327] on span "1 Eileen Cres, Stittsville, Ontario K2S 1M3, Canada" at bounding box center [325, 343] width 99 height 32
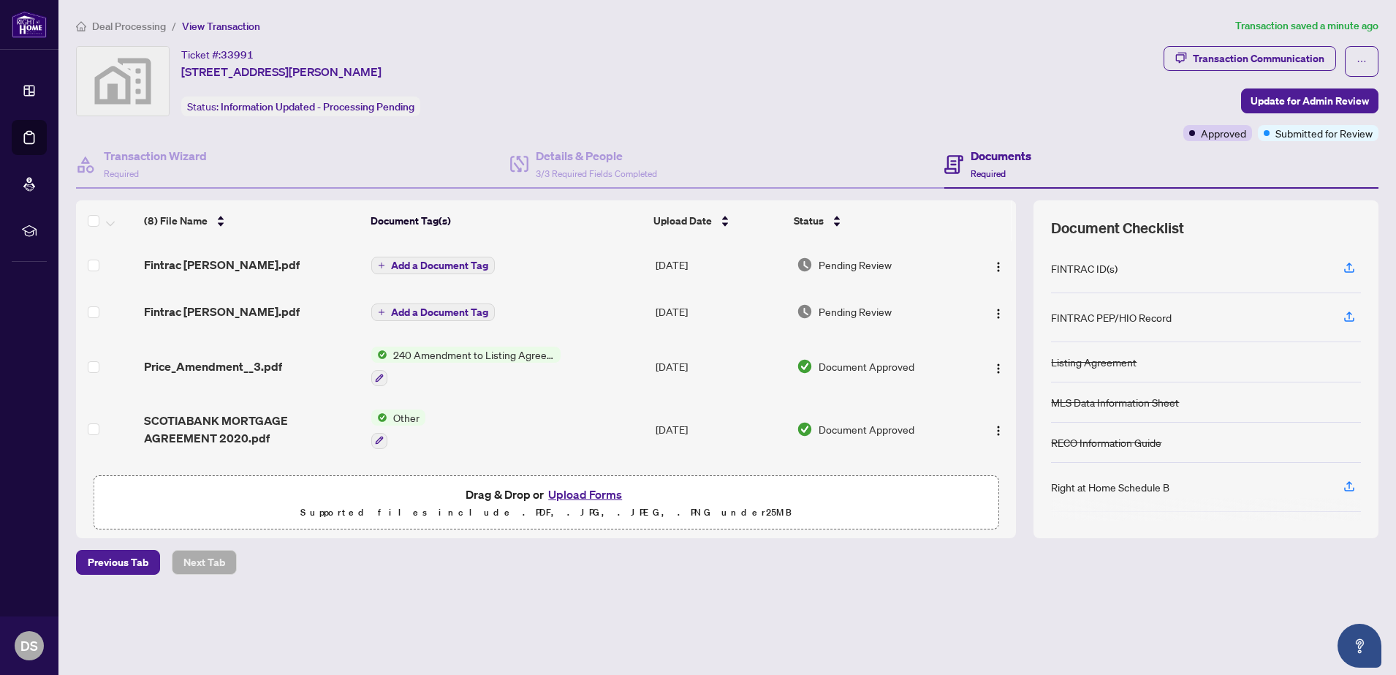
click at [1395, 287] on html "Dashboard Deal Processing Mortgage Referrals rLearning DS Deborah Steting debbi…" at bounding box center [698, 337] width 1396 height 675
click at [1354, 317] on icon "button" at bounding box center [1349, 319] width 10 height 4
click at [591, 497] on button "Upload Forms" at bounding box center [585, 494] width 83 height 19
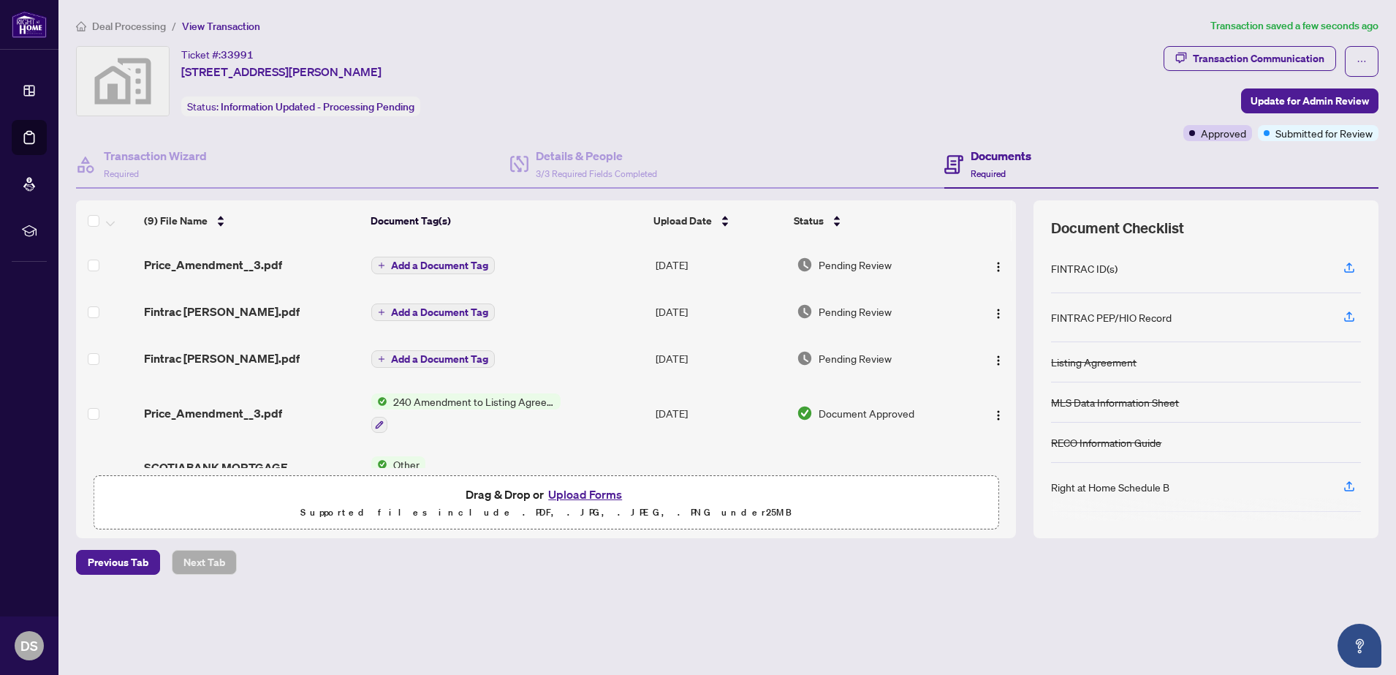
click at [413, 401] on span "240 Amendment to Listing Agreement - Authority to Offer for Sale Price Change/E…" at bounding box center [473, 401] width 173 height 16
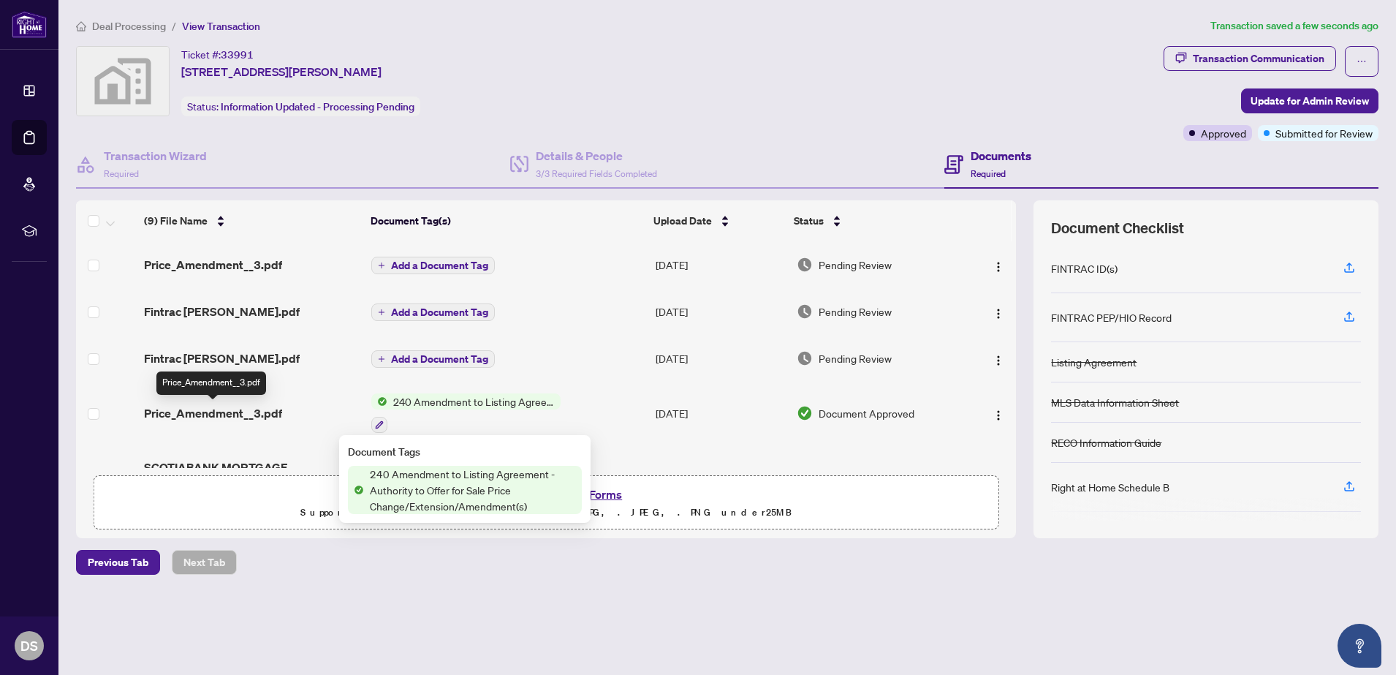
click at [267, 413] on span "Price_Amendment__3.pdf" at bounding box center [213, 413] width 138 height 18
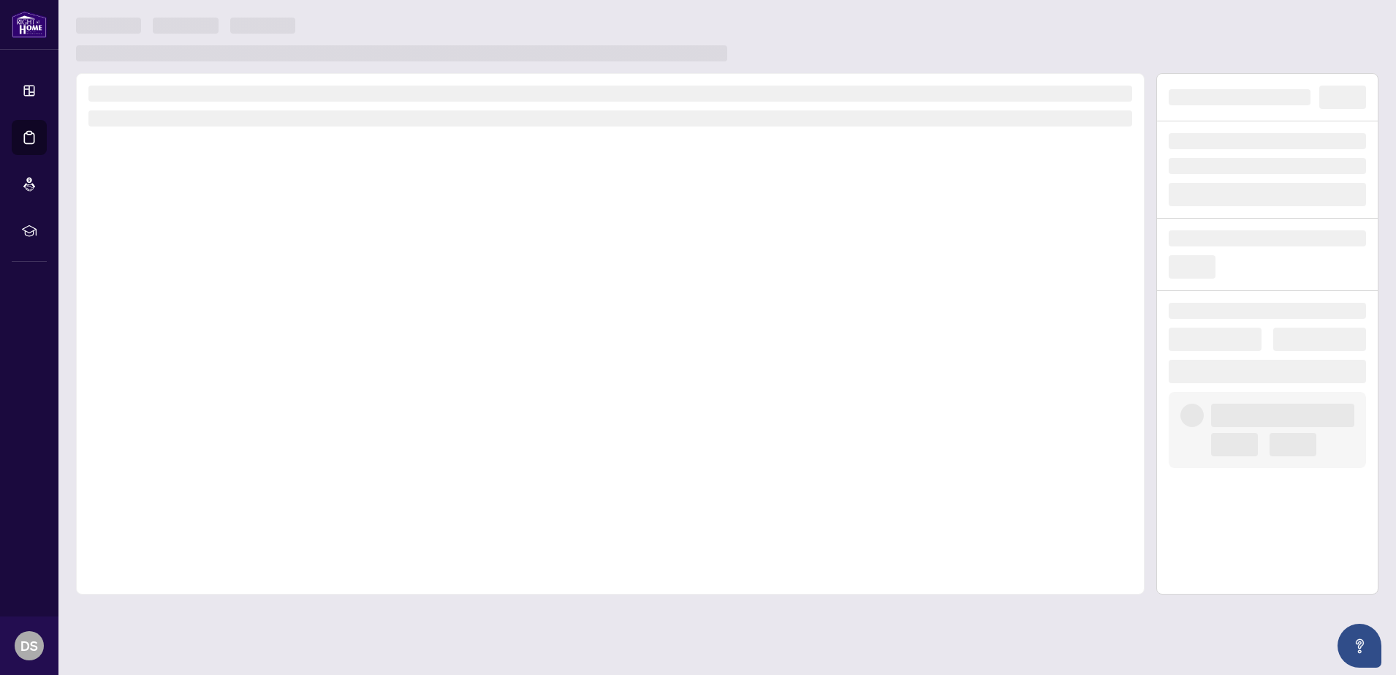
click at [267, 413] on div at bounding box center [610, 333] width 1069 height 521
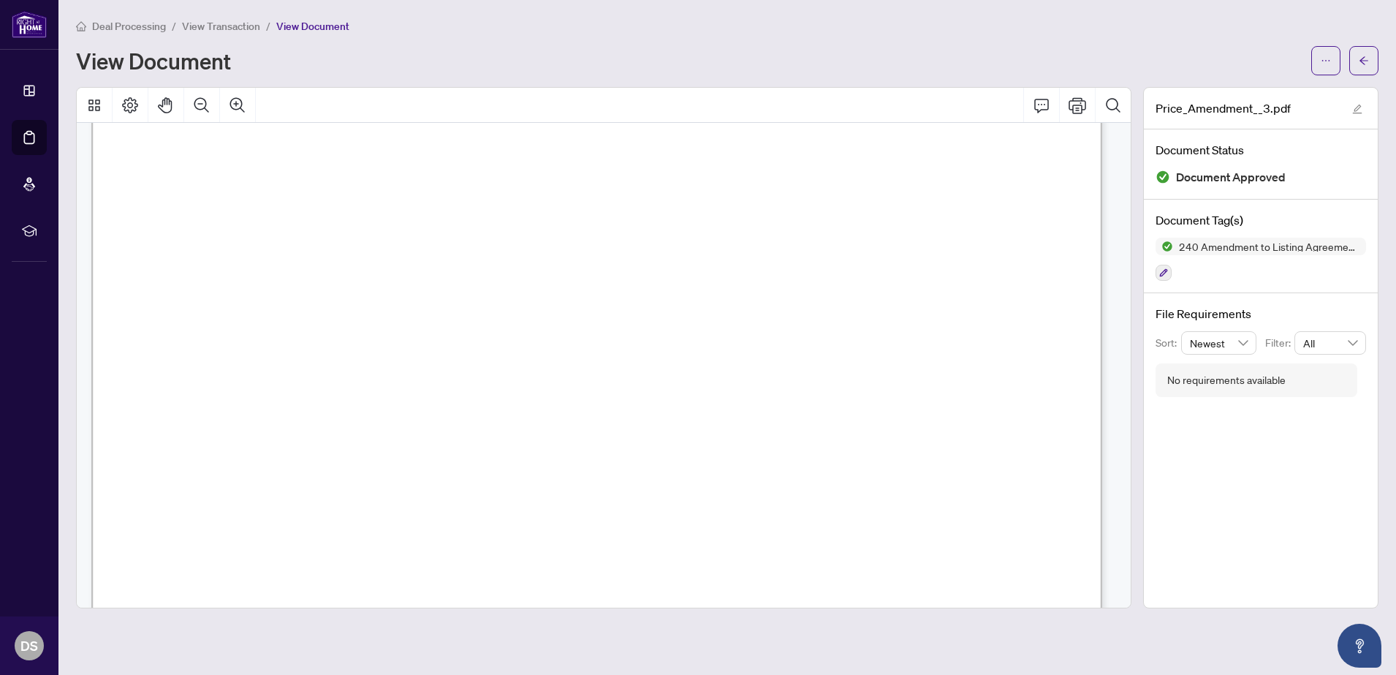
scroll to position [363, 0]
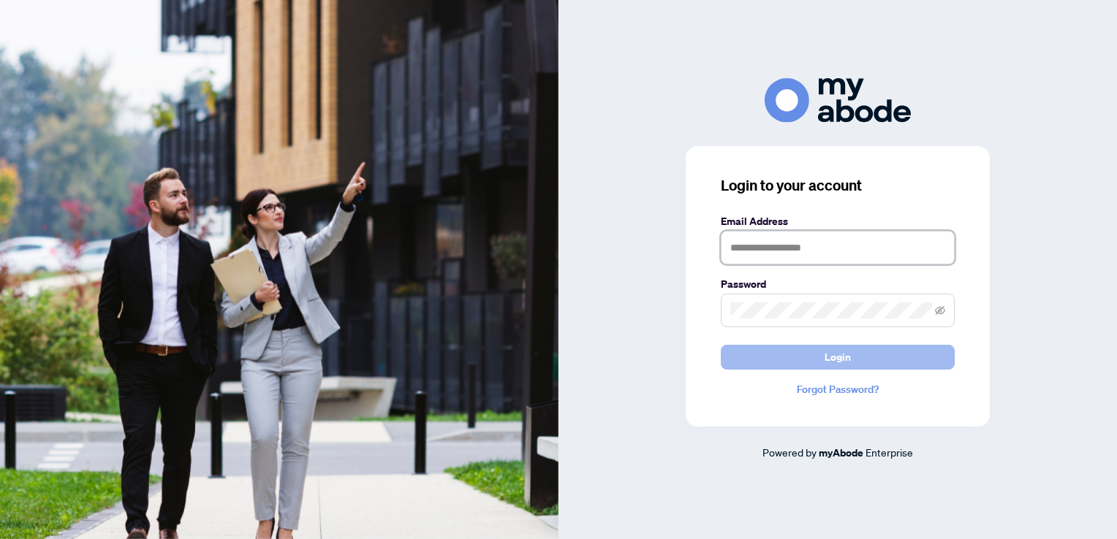
type input "**********"
click at [832, 361] on span "Login" at bounding box center [838, 357] width 26 height 23
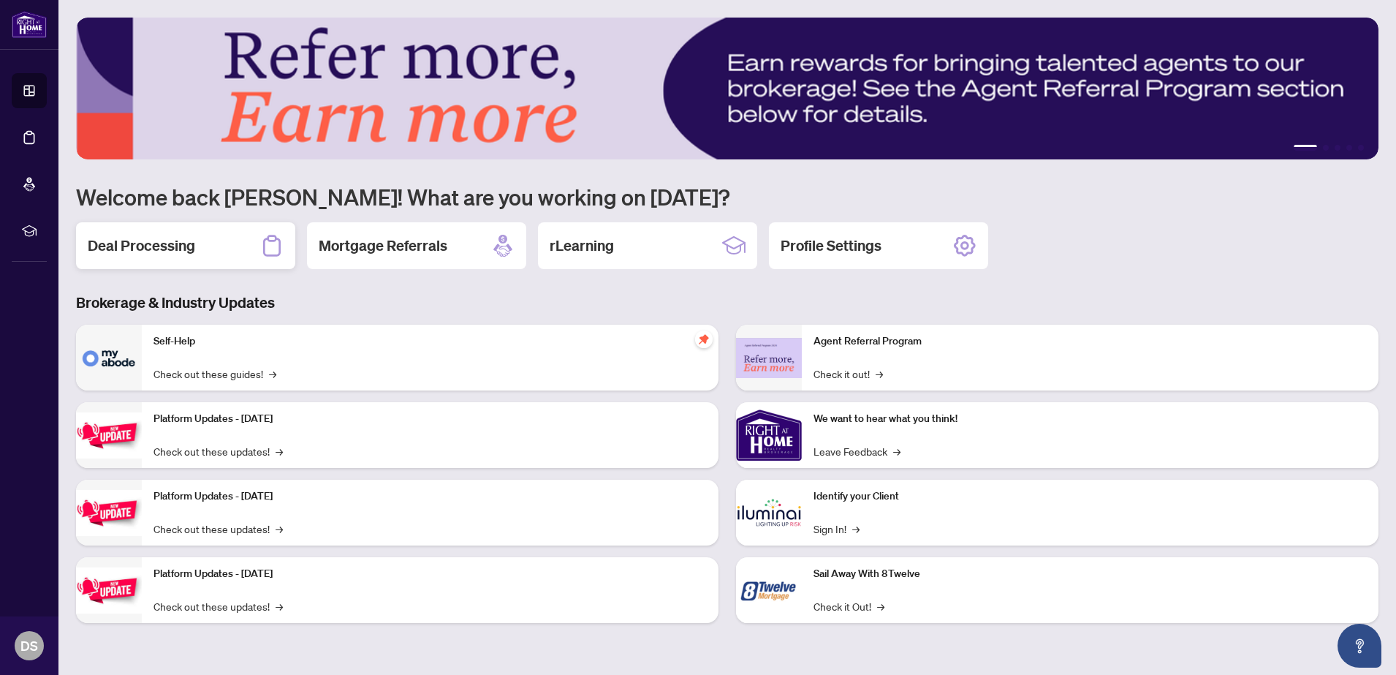
click at [141, 251] on h2 "Deal Processing" at bounding box center [141, 245] width 107 height 20
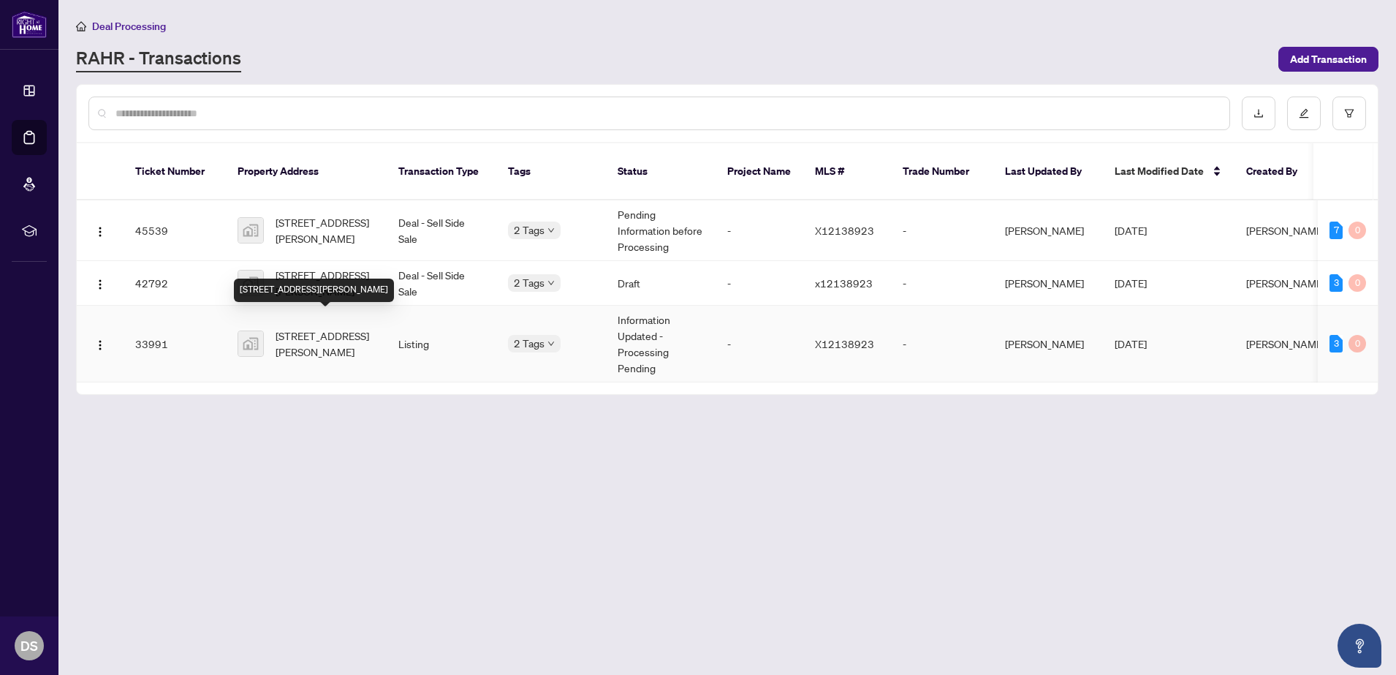
click at [308, 327] on span "[STREET_ADDRESS][PERSON_NAME]" at bounding box center [325, 343] width 99 height 32
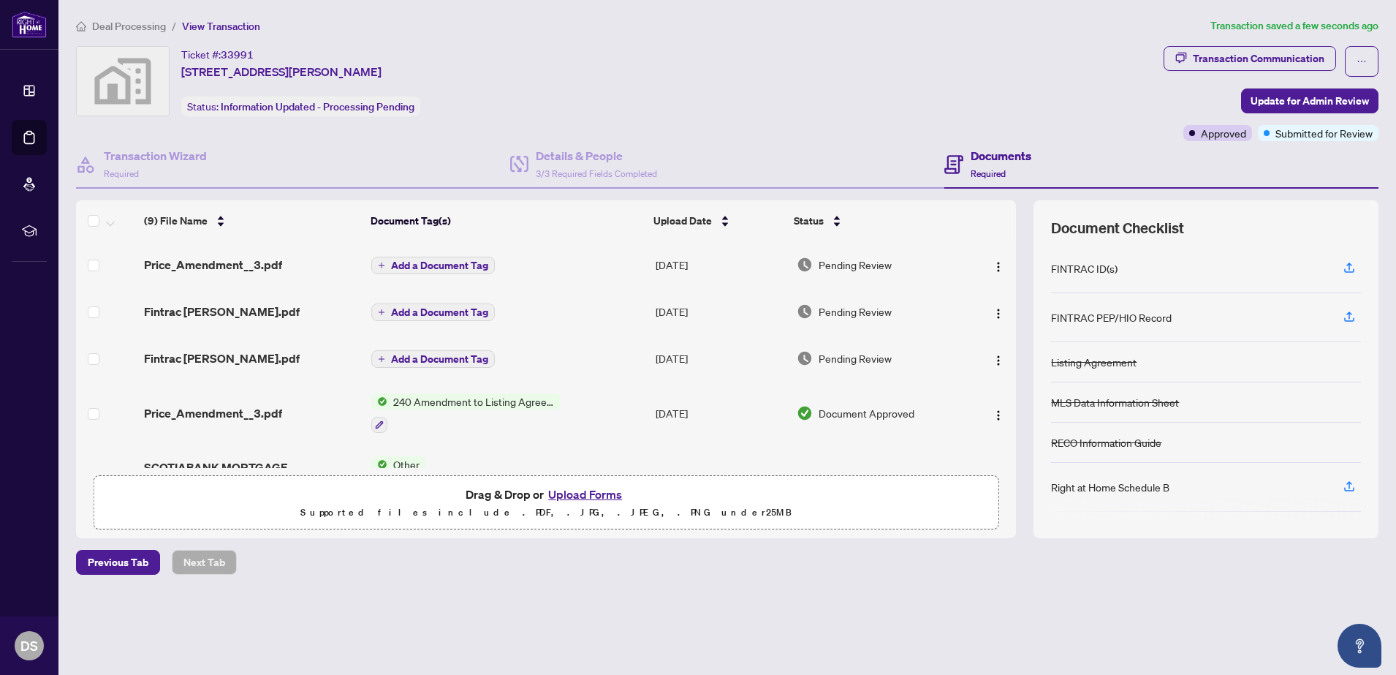
click at [1048, 74] on div "Ticket #: [STREET_ADDRESS][PERSON_NAME] Status: Information Updated - Processin…" at bounding box center [617, 81] width 1082 height 70
click at [1339, 94] on span "Update for Admin Review" at bounding box center [1310, 100] width 118 height 23
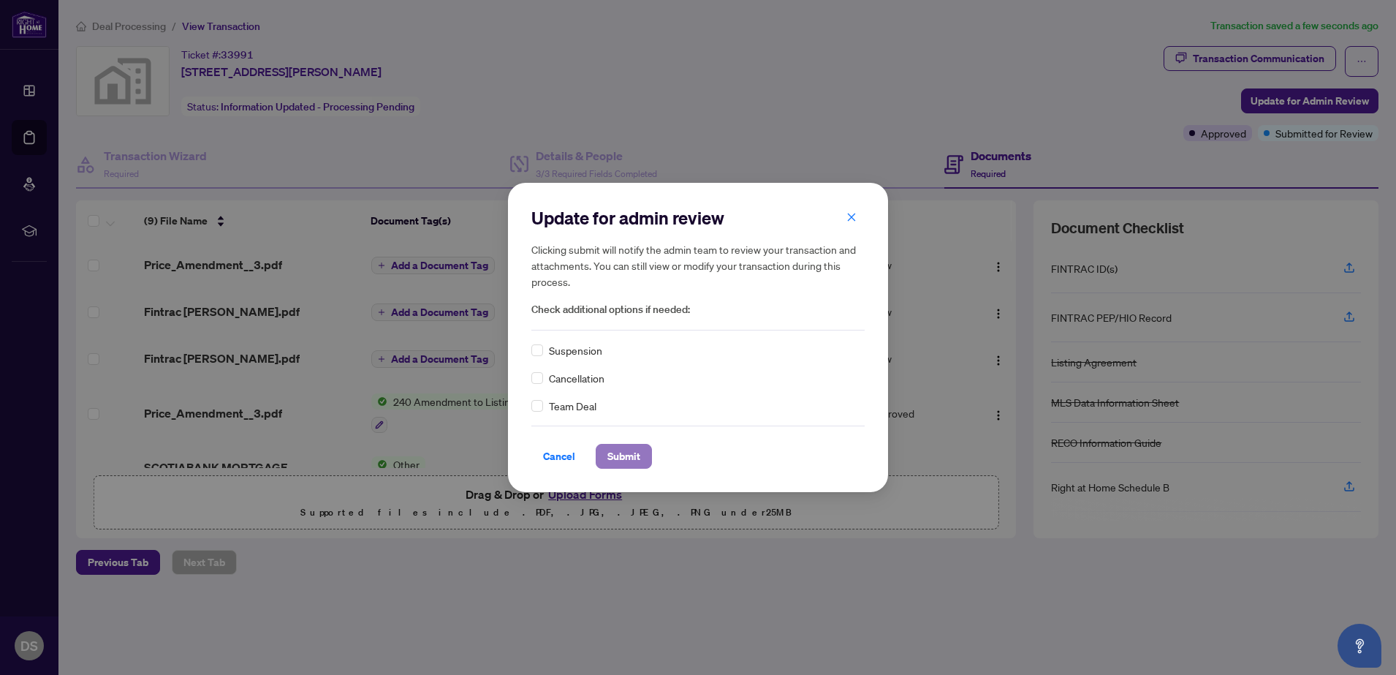
click at [630, 447] on span "Submit" at bounding box center [623, 455] width 33 height 23
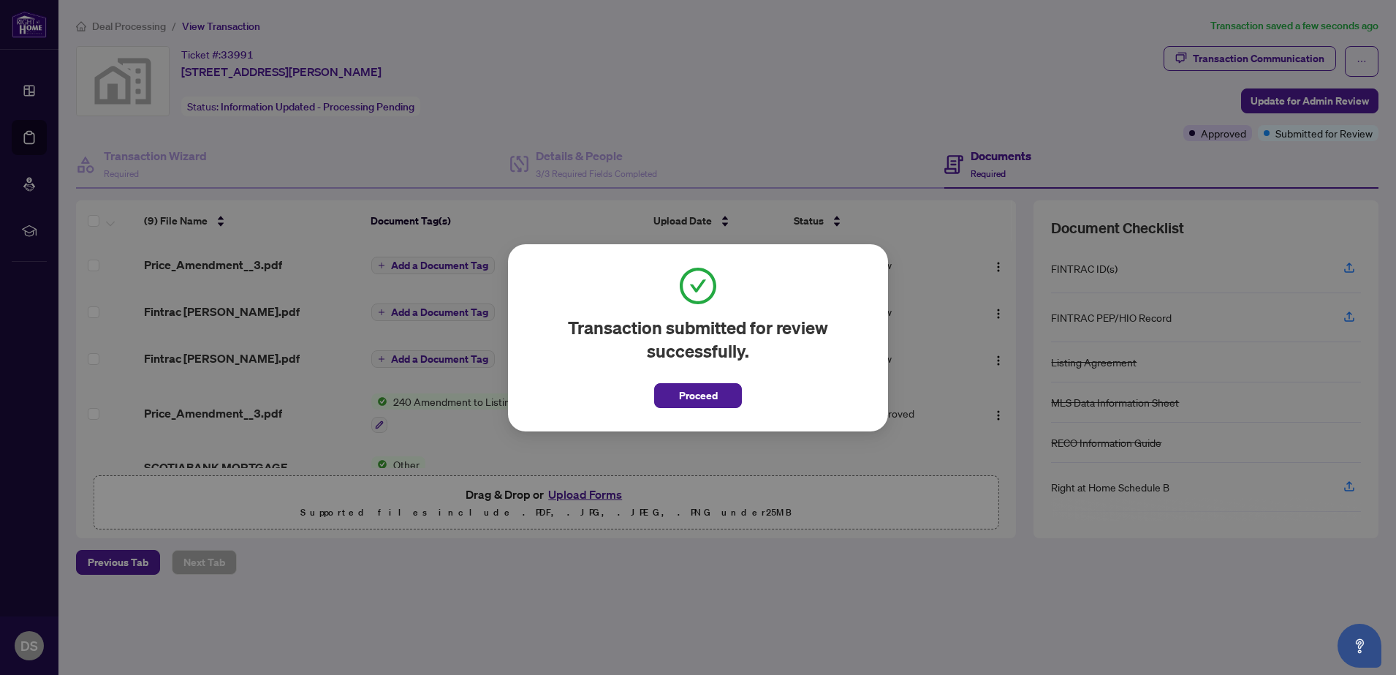
click at [625, 65] on div "Transaction submitted for review successfully. Proceed Cancel OK" at bounding box center [698, 337] width 1396 height 675
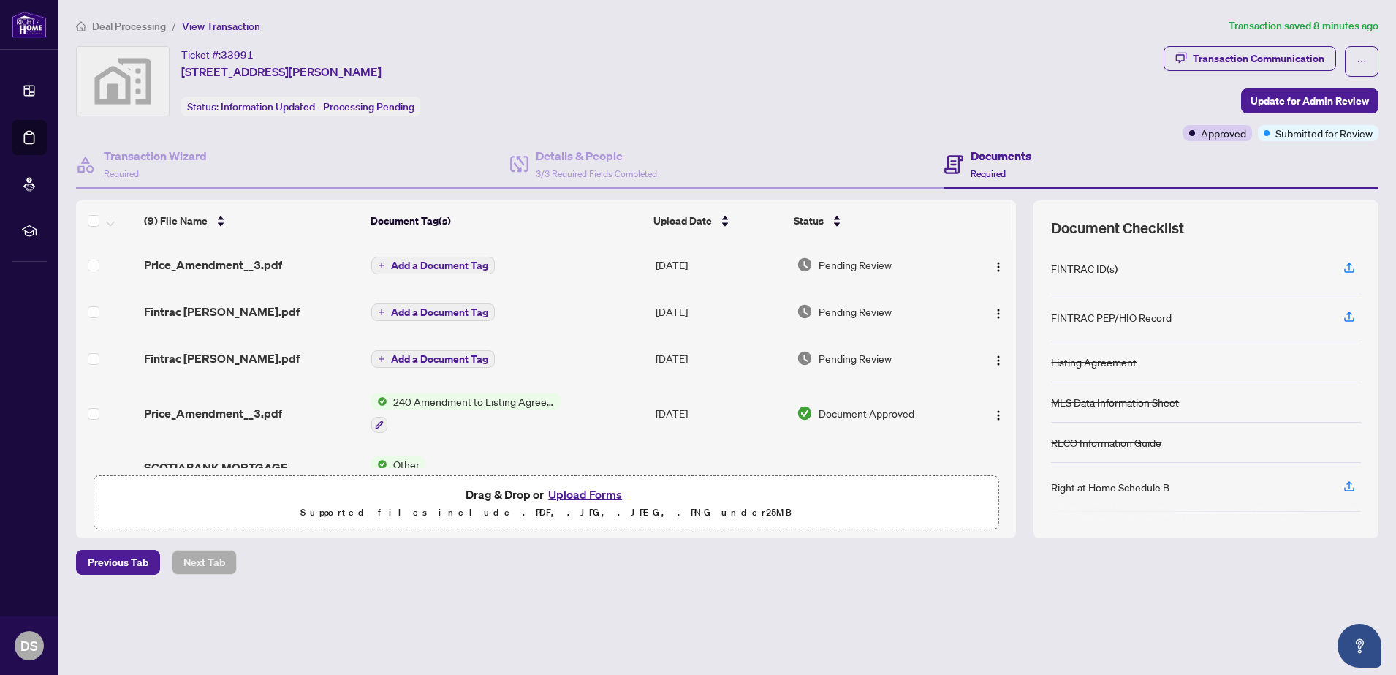
click at [667, 107] on div "Ticket #: [STREET_ADDRESS][PERSON_NAME] Status: Information Updated - Processin…" at bounding box center [617, 81] width 1082 height 70
click at [530, 84] on div "Ticket #: [STREET_ADDRESS][PERSON_NAME] Status: Information Updated - Processin…" at bounding box center [617, 81] width 1082 height 70
click at [792, 36] on div "Deal Processing / View Transaction Transaction saved 8 minutes ago Ticket #: 33…" at bounding box center [727, 322] width 1314 height 608
click at [788, 61] on div "Ticket #: [STREET_ADDRESS][PERSON_NAME] Status: Information Updated - Processin…" at bounding box center [617, 81] width 1082 height 70
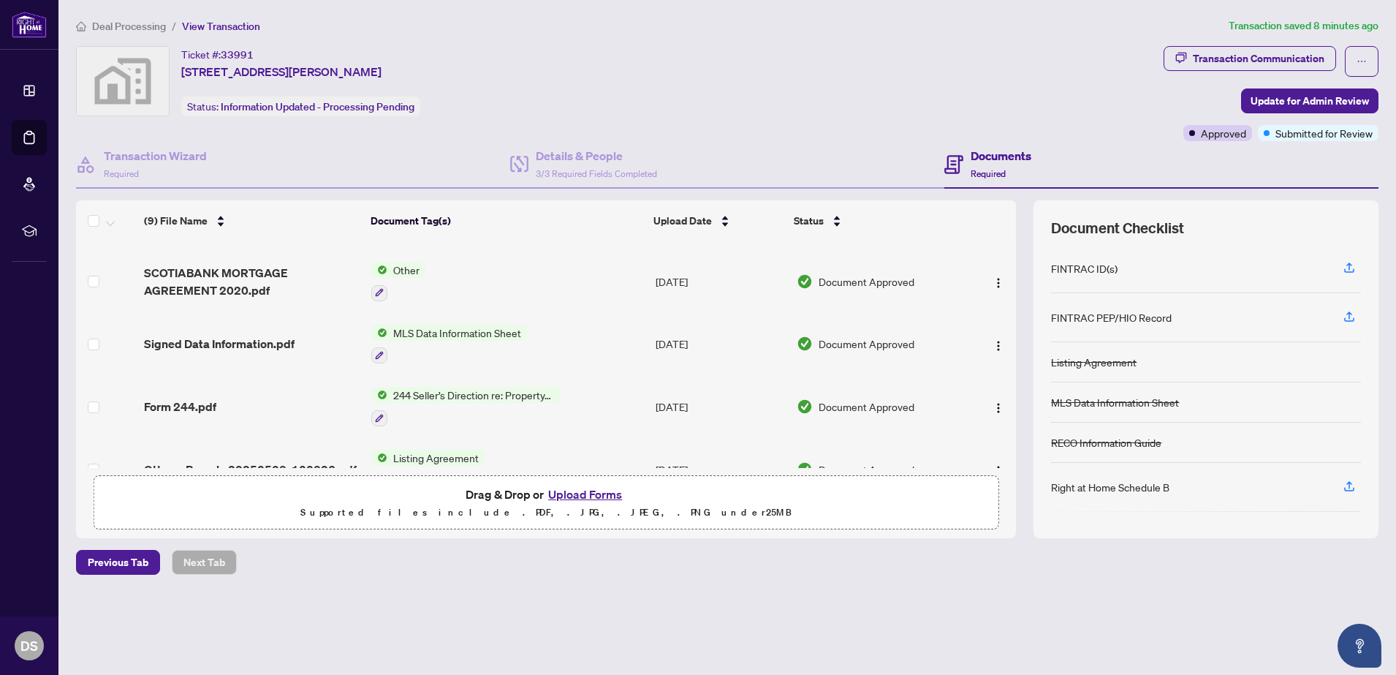
click at [433, 340] on div "MLS Data Information Sheet" at bounding box center [449, 344] width 156 height 39
click at [925, 47] on div "Ticket #: [STREET_ADDRESS][PERSON_NAME] Status: Information Updated - Processin…" at bounding box center [617, 81] width 1082 height 70
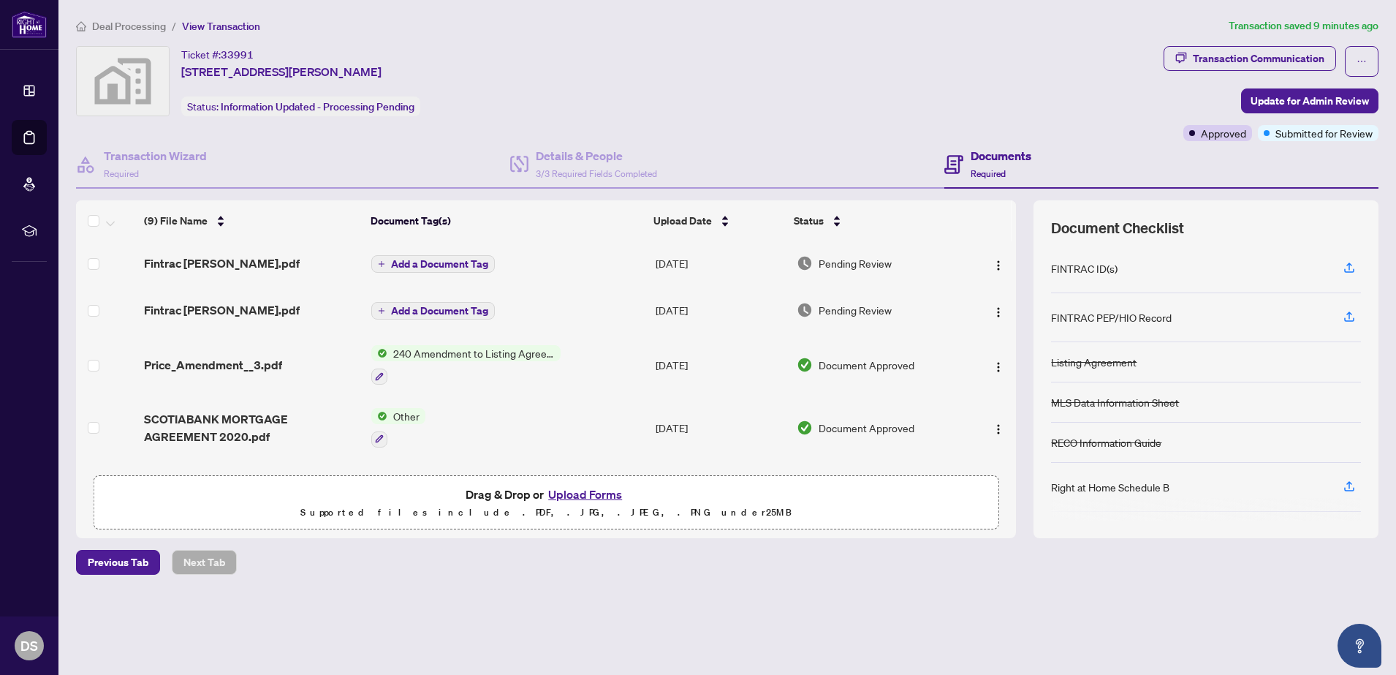
scroll to position [0, 0]
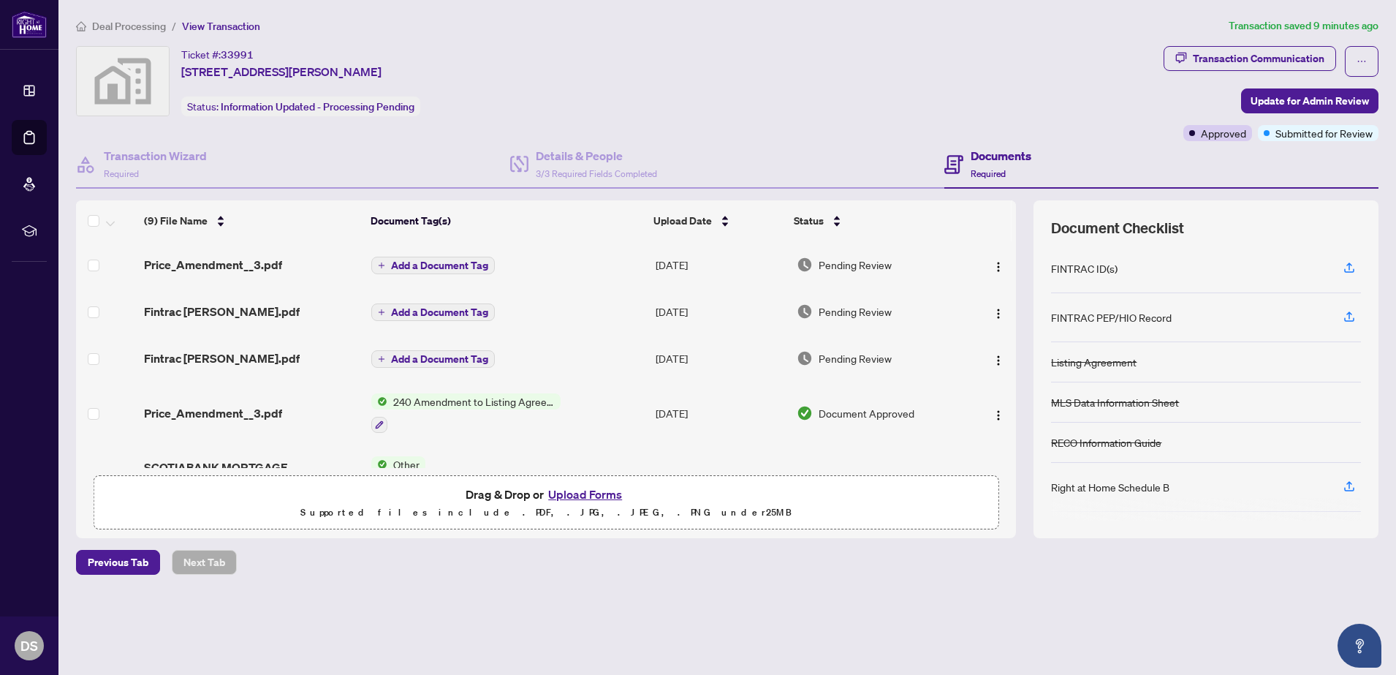
click at [763, 107] on div "Ticket #: [STREET_ADDRESS][PERSON_NAME] Status: Information Updated - Processin…" at bounding box center [617, 81] width 1082 height 70
click at [872, 156] on div "Details & People 3/3 Required Fields Completed" at bounding box center [727, 165] width 434 height 48
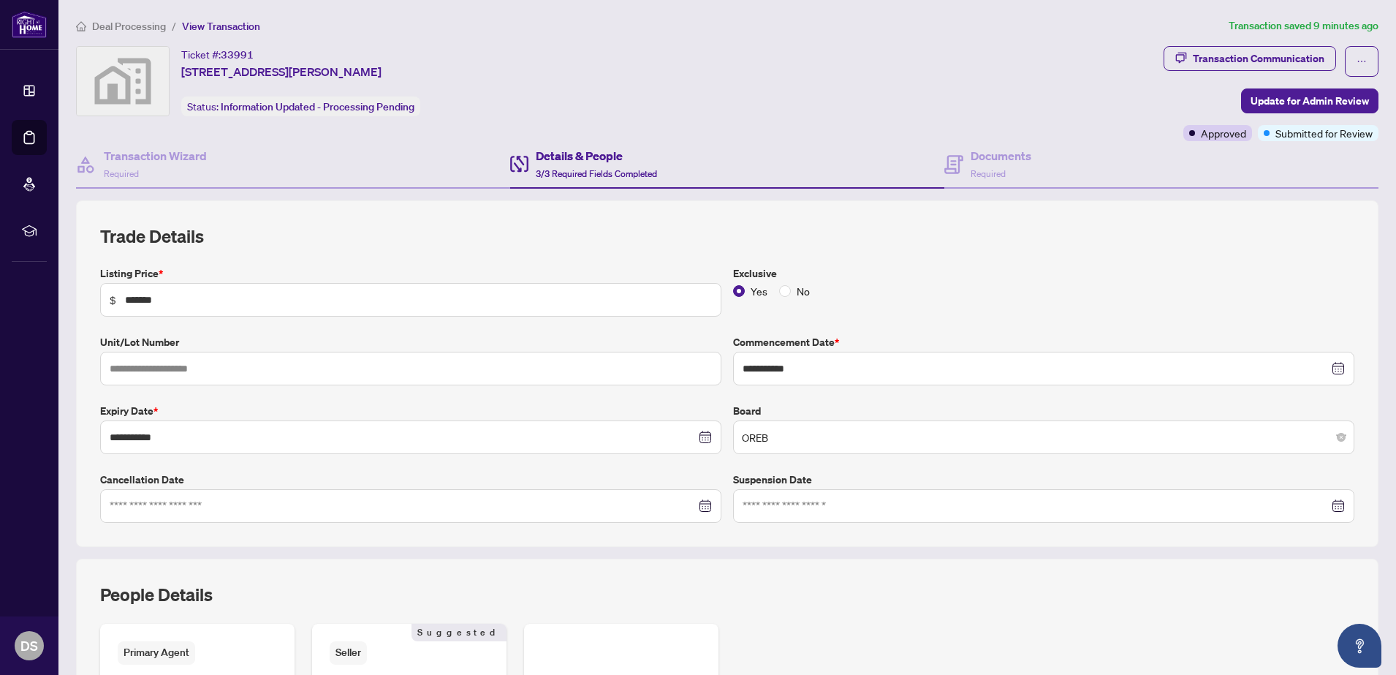
click at [638, 59] on div "Ticket #: [STREET_ADDRESS][PERSON_NAME] Status: Information Updated - Processin…" at bounding box center [617, 81] width 1082 height 70
click at [536, 69] on div "Ticket #: [STREET_ADDRESS][PERSON_NAME] Status: Information Updated - Processin…" at bounding box center [617, 81] width 1082 height 70
